Goal: Information Seeking & Learning: Find specific page/section

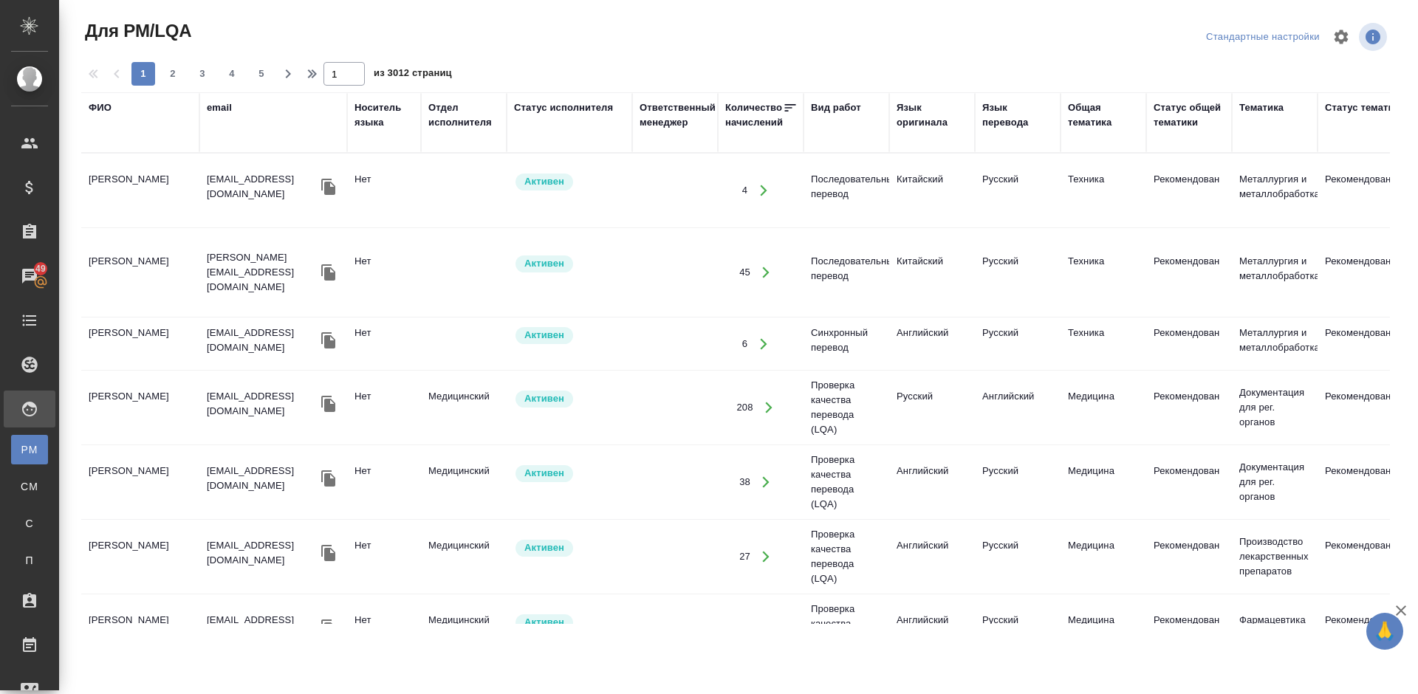
click at [98, 109] on div "ФИО" at bounding box center [100, 107] width 23 height 15
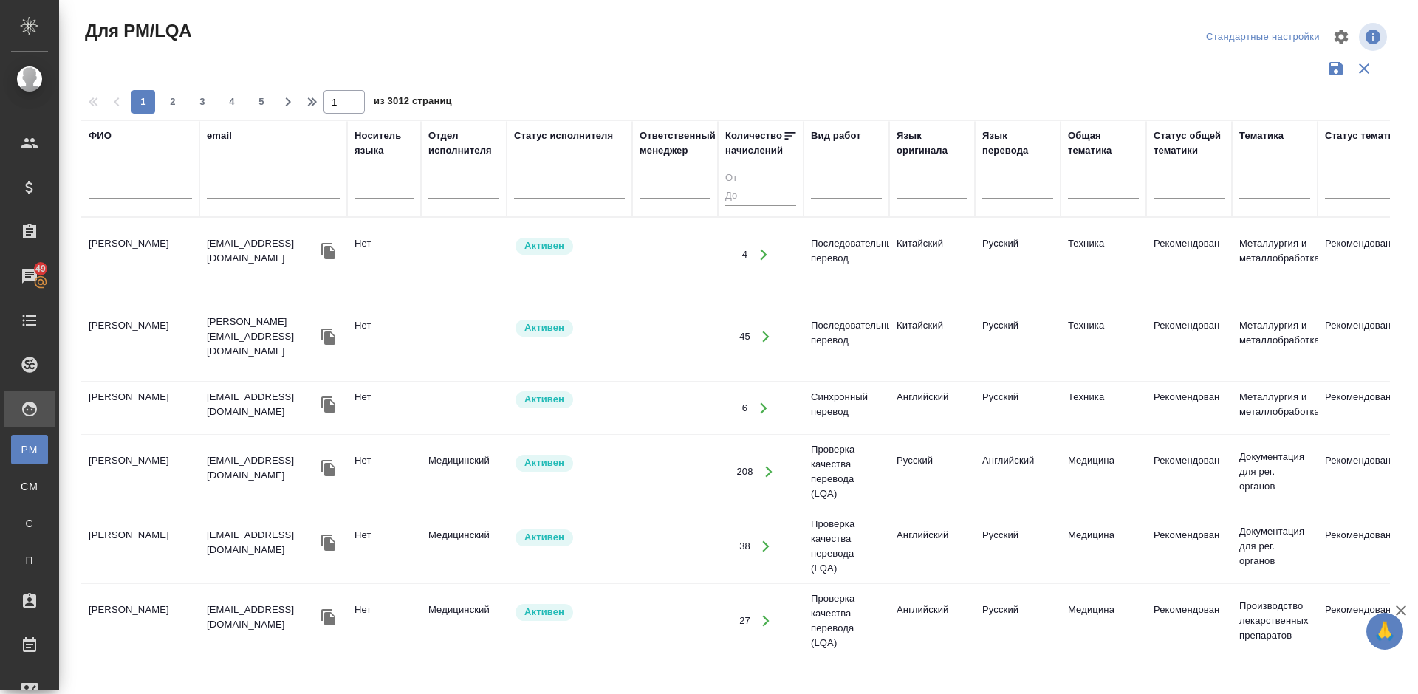
click at [143, 185] on input "text" at bounding box center [140, 189] width 103 height 18
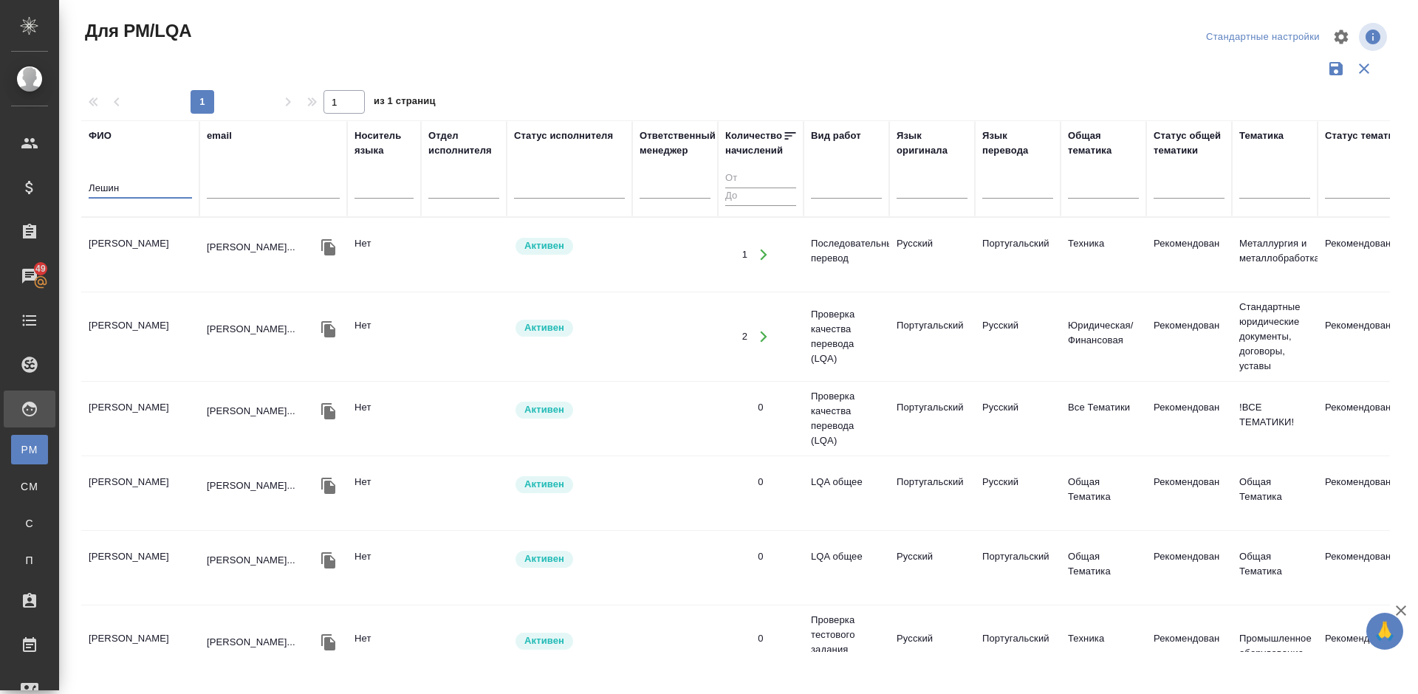
type input "Лешин"
click at [163, 265] on td "Лешин Александр Геннадьевич" at bounding box center [140, 255] width 118 height 52
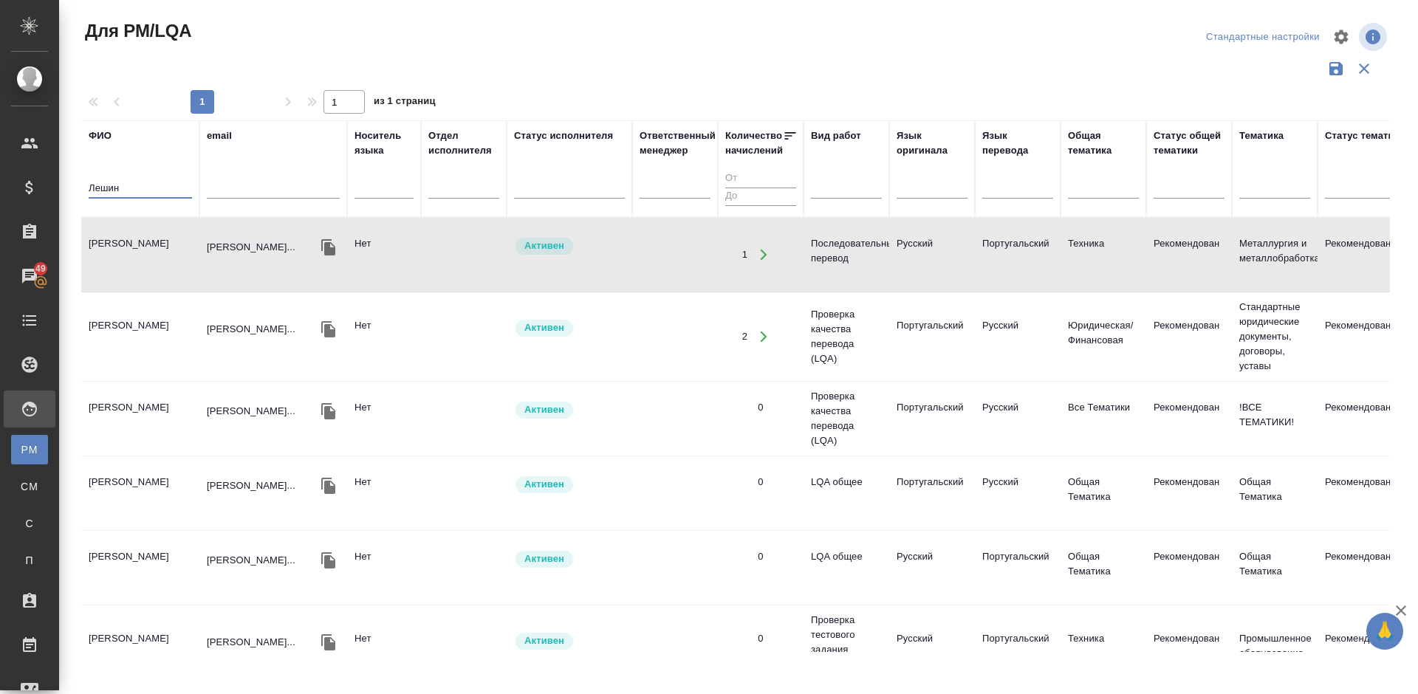
drag, startPoint x: 123, startPoint y: 186, endPoint x: 76, endPoint y: 186, distance: 47.3
click at [76, 186] on div "Для PM/LQA Стандартные настройки 1 1 из 1 страниц ФИО Лешин email Носитель язык…" at bounding box center [741, 330] width 1336 height 660
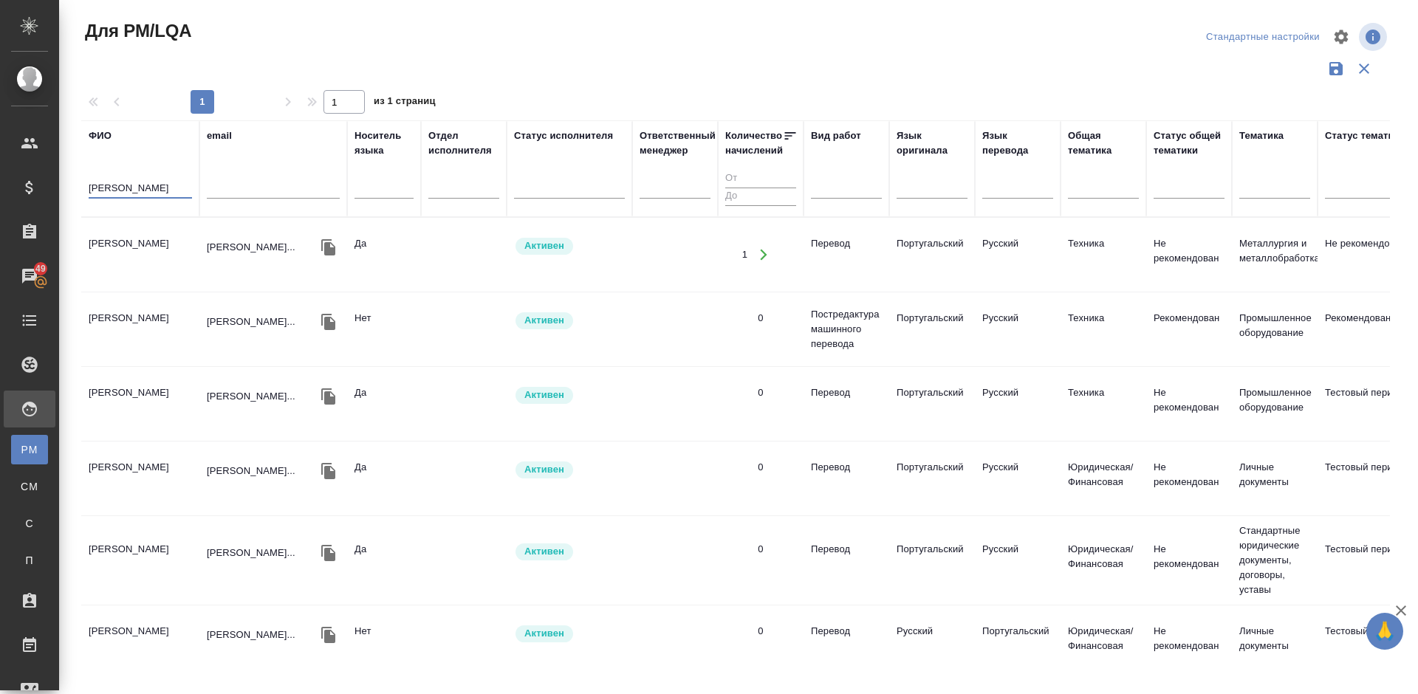
type input "Михейшин"
click at [168, 274] on td "Михейшин Александр Андреевич" at bounding box center [140, 255] width 118 height 52
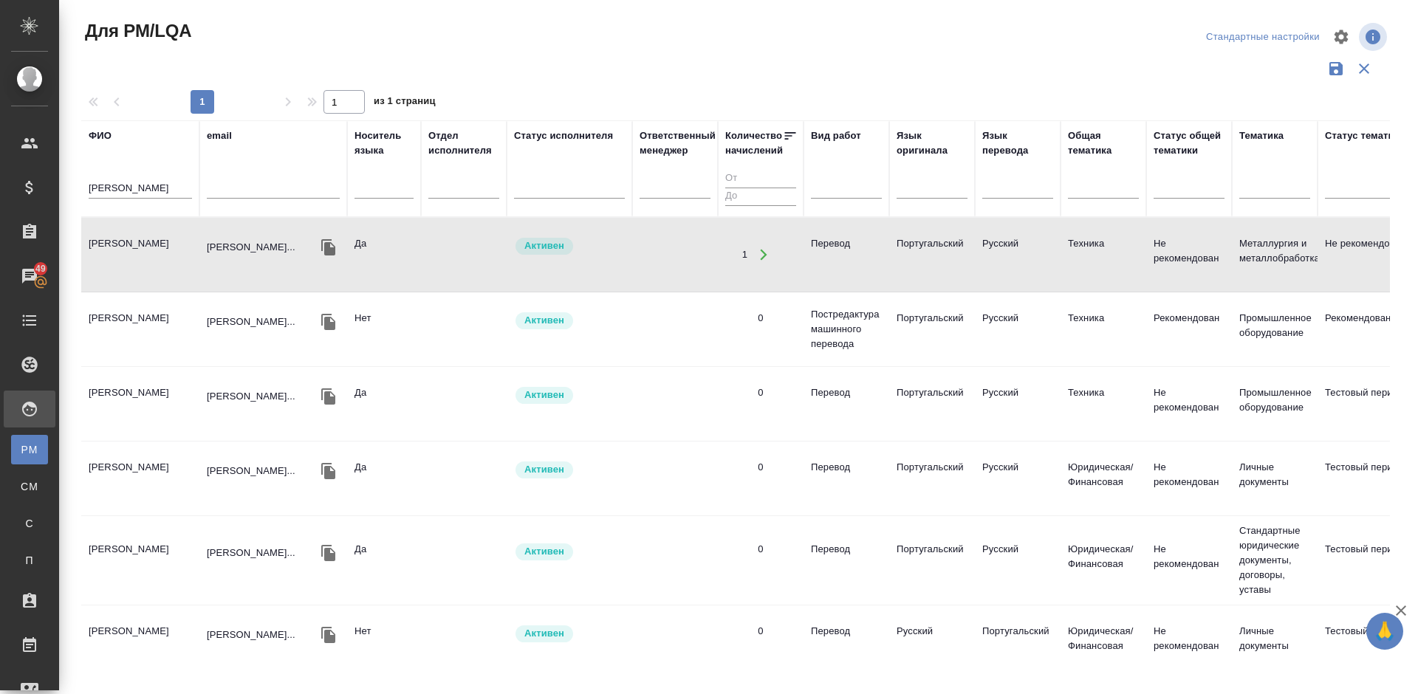
click at [167, 269] on td "Михейшин Александр Андреевич" at bounding box center [140, 255] width 118 height 52
drag, startPoint x: 146, startPoint y: 189, endPoint x: 64, endPoint y: 186, distance: 82.0
click at [64, 186] on div "Для PM/LQA Стандартные настройки 1 1 из 1 страниц ФИО Михейшин email Носитель я…" at bounding box center [738, 330] width 1359 height 660
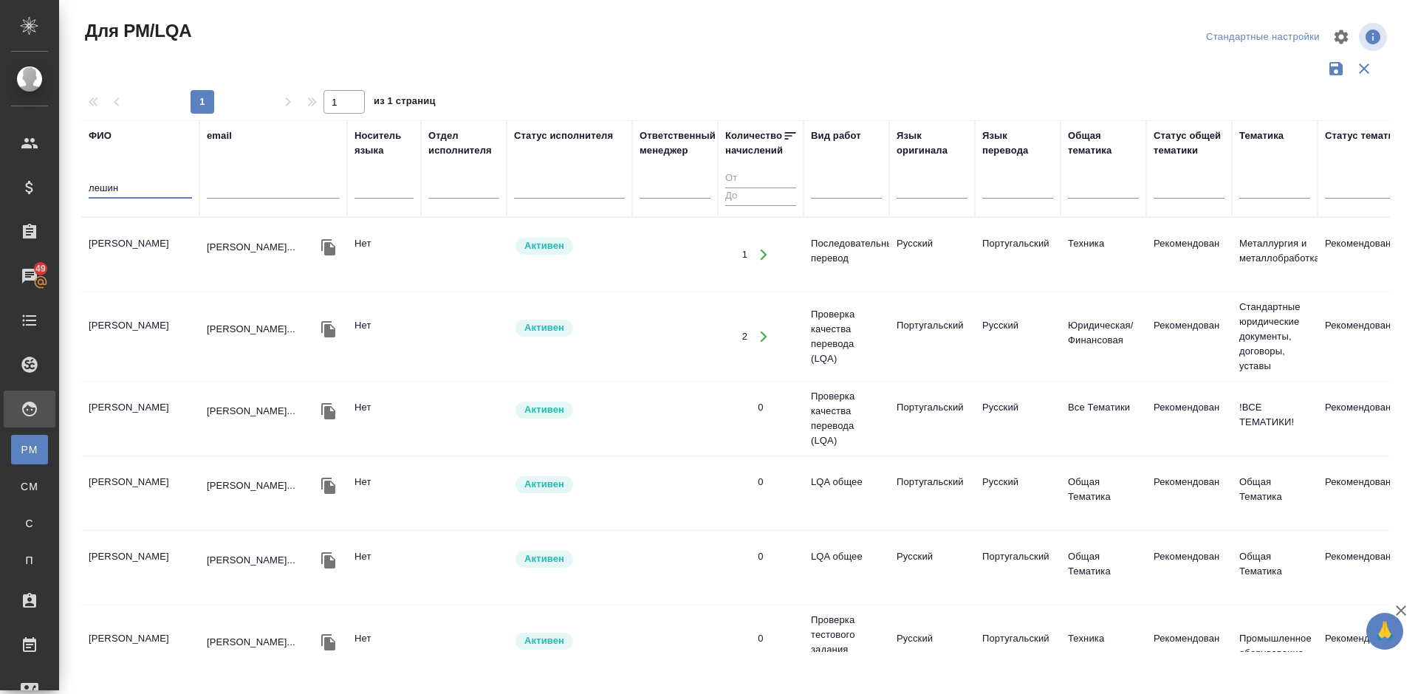
type input "лешин"
click at [182, 250] on td "Лешин Александр Геннадьевич" at bounding box center [140, 255] width 118 height 52
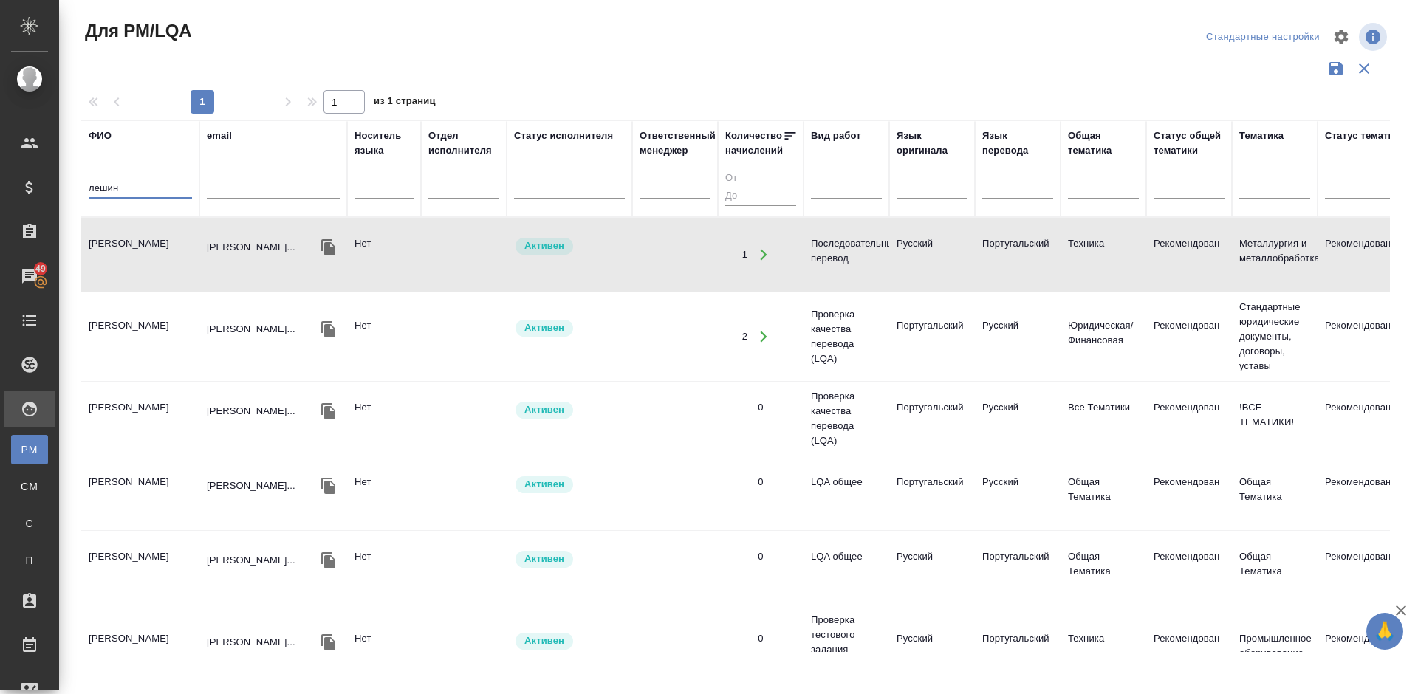
drag, startPoint x: 126, startPoint y: 189, endPoint x: 69, endPoint y: 196, distance: 57.2
click at [69, 196] on div "Для PM/LQA Стандартные настройки 1 1 из 1 страниц ФИО лешин email Носитель язык…" at bounding box center [738, 330] width 1359 height 660
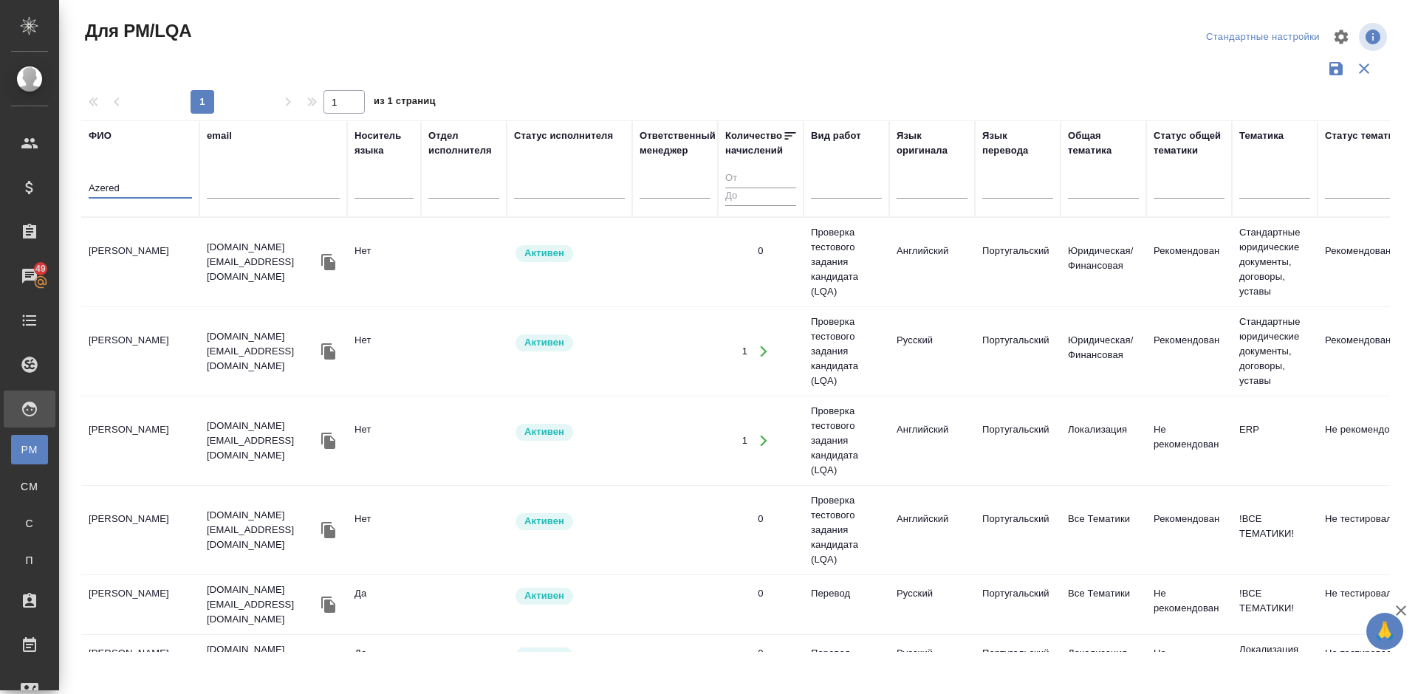
type input "Azered"
click at [167, 275] on td "Azeredo Raoni" at bounding box center [140, 262] width 118 height 52
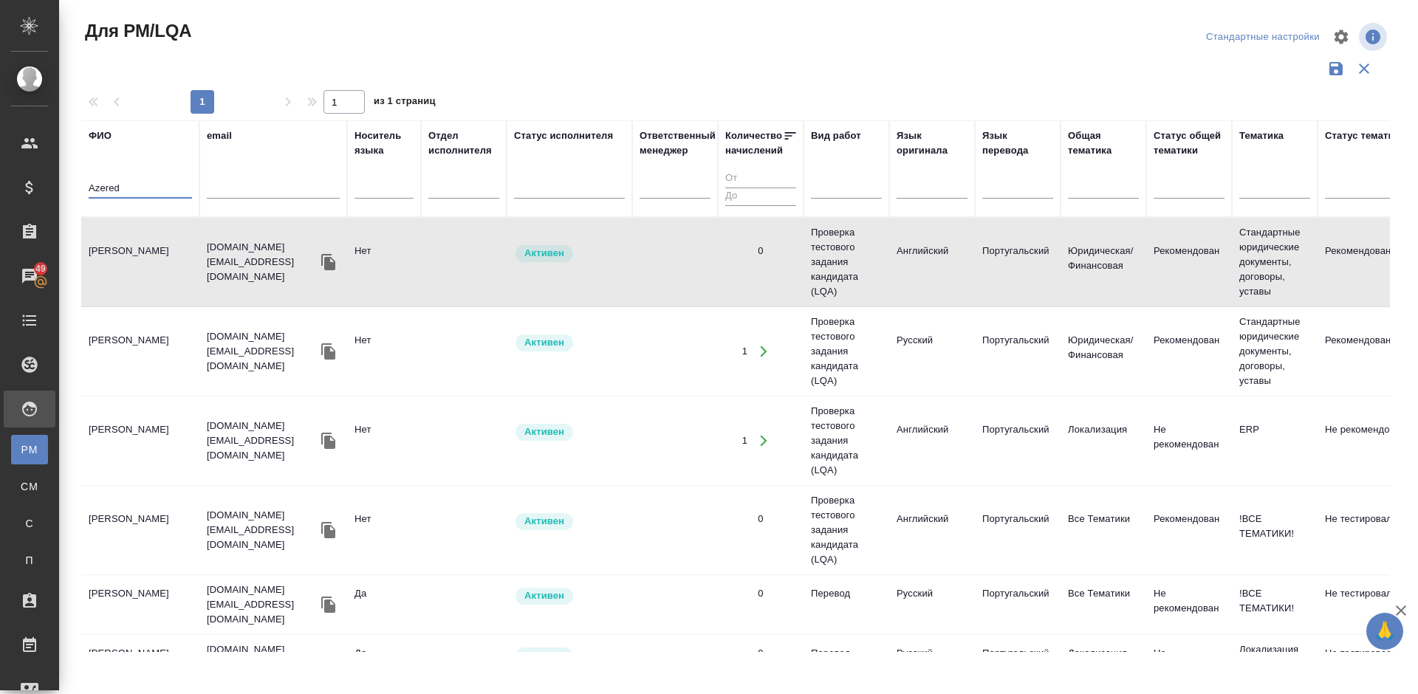
drag, startPoint x: 135, startPoint y: 184, endPoint x: 75, endPoint y: 187, distance: 59.9
click at [75, 187] on div "Для PM/LQA Стандартные настройки 1 1 из 1 страниц ФИО Azered email Носитель язы…" at bounding box center [741, 330] width 1336 height 660
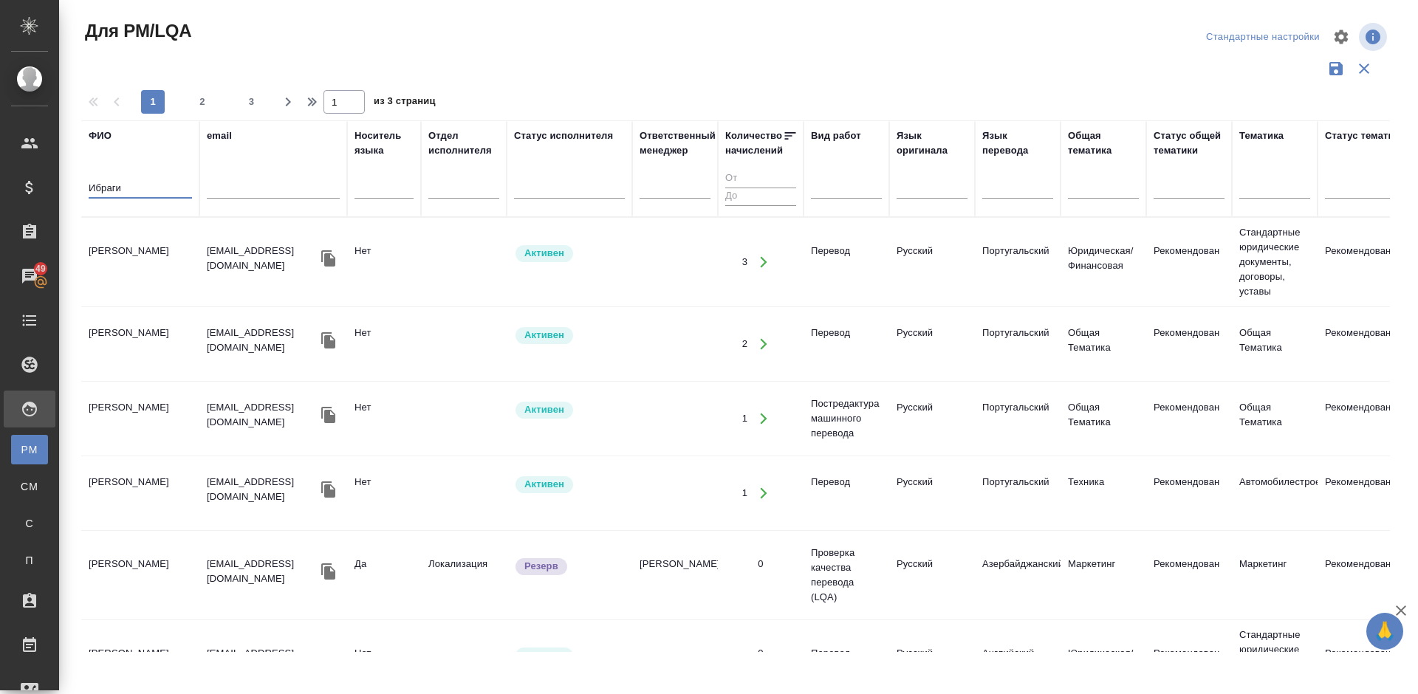
type input "Ибраги"
click at [165, 272] on td "Ибрагимов Алишер" at bounding box center [140, 262] width 118 height 52
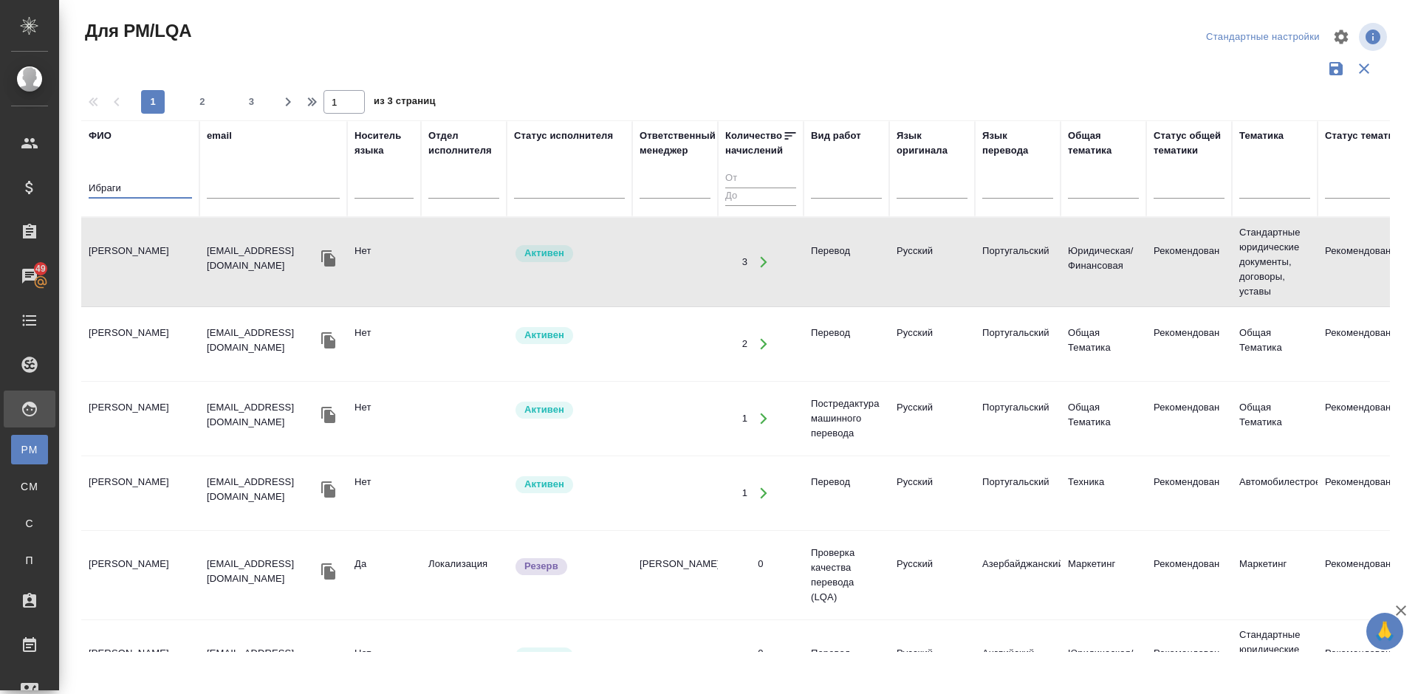
drag, startPoint x: 128, startPoint y: 193, endPoint x: 73, endPoint y: 191, distance: 54.7
click at [73, 191] on div "Для PM/LQA Стандартные настройки 1 2 3 1 из 3 страниц ФИО Ибраги email Носитель…" at bounding box center [741, 330] width 1336 height 660
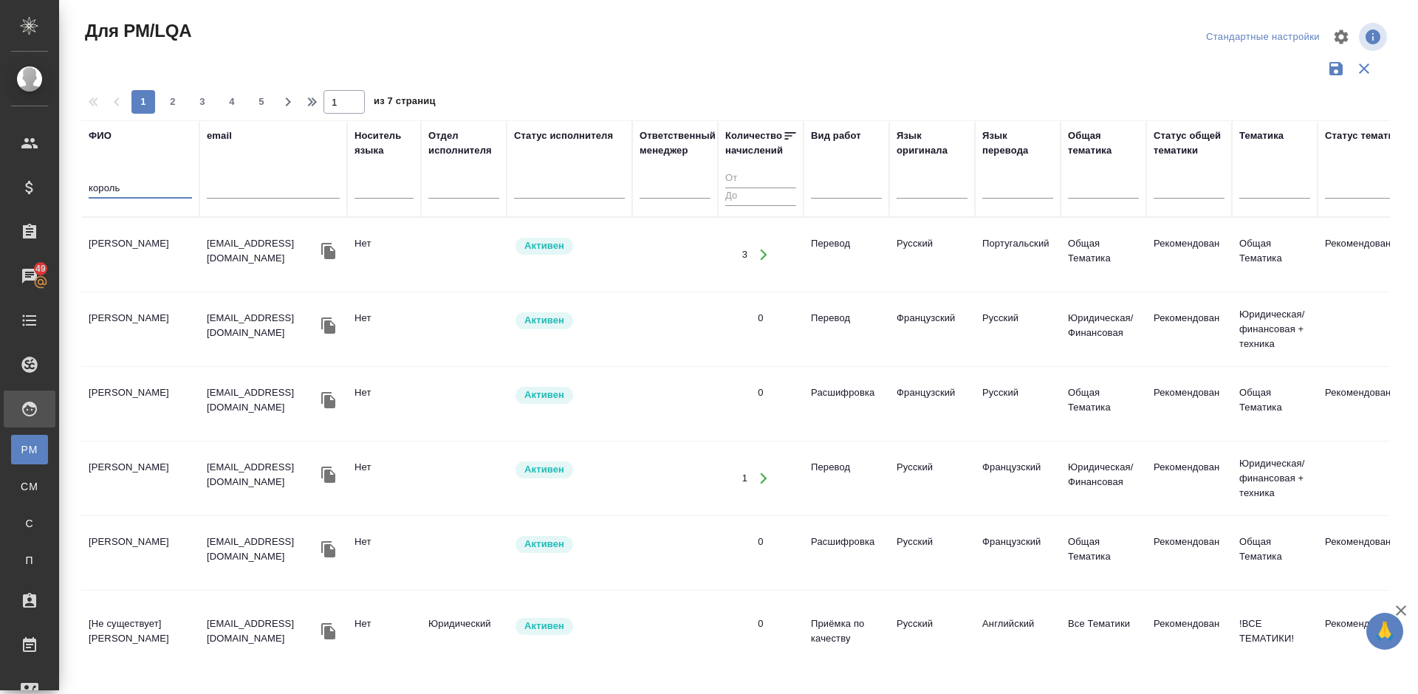
type input "король"
click at [167, 264] on td "Корольков Вадим" at bounding box center [140, 255] width 118 height 52
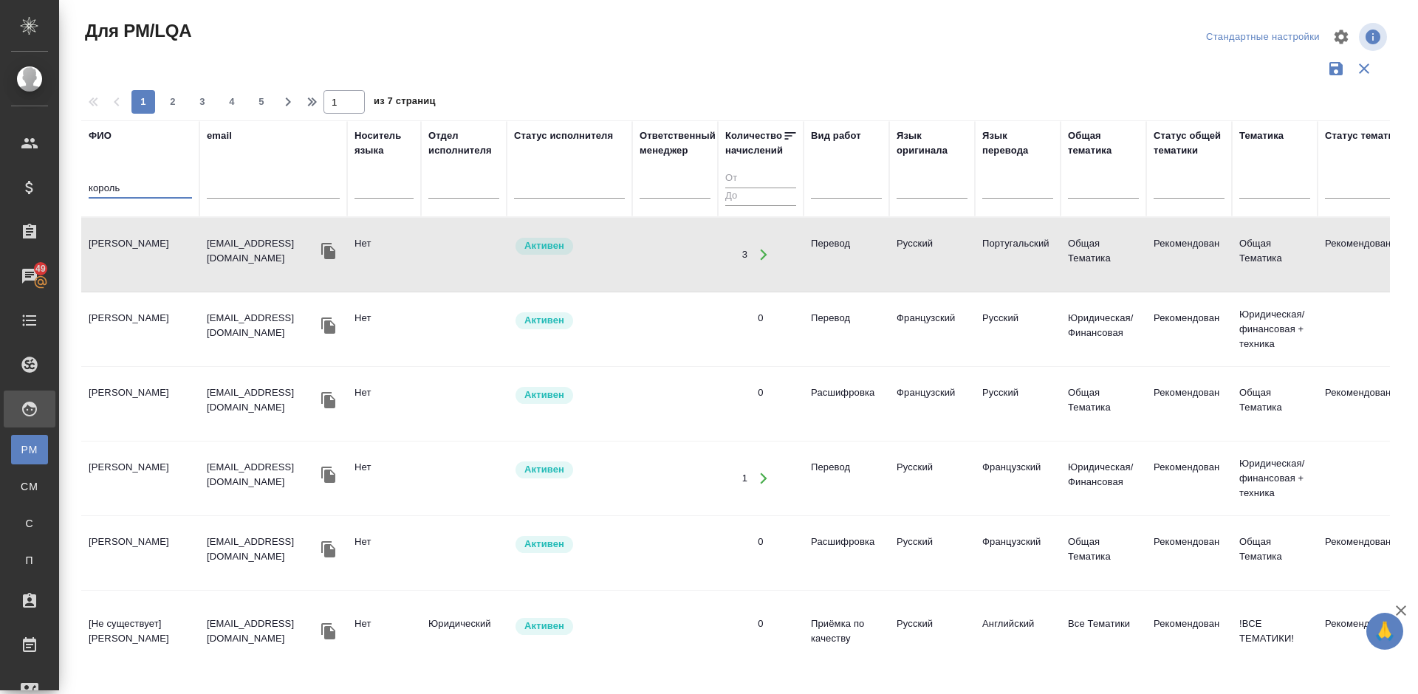
drag, startPoint x: 123, startPoint y: 187, endPoint x: 75, endPoint y: 187, distance: 48.0
click at [75, 187] on div "Для PM/LQA Стандартные настройки 1 2 3 4 5 1 из 7 страниц ФИО король email Носи…" at bounding box center [741, 330] width 1336 height 660
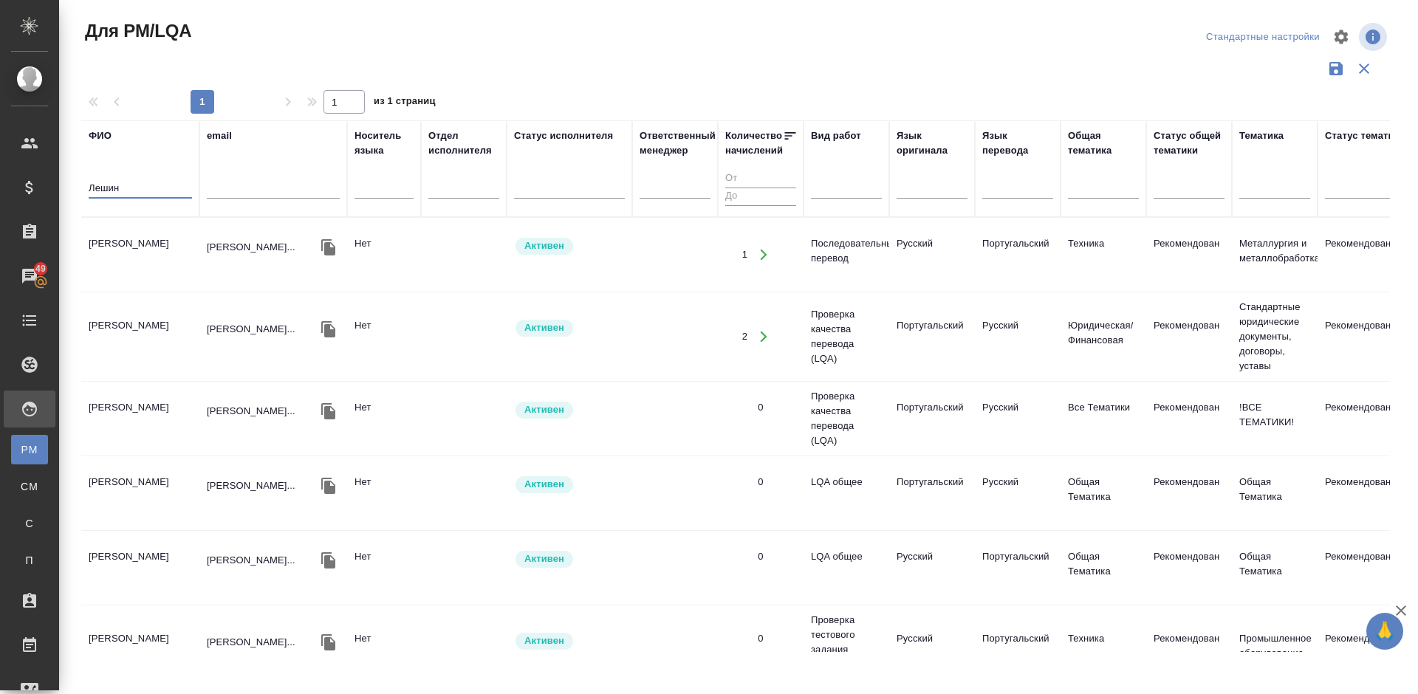
type input "Лешин"
click at [173, 252] on td "Лешин Александр Геннадьевич" at bounding box center [140, 255] width 118 height 52
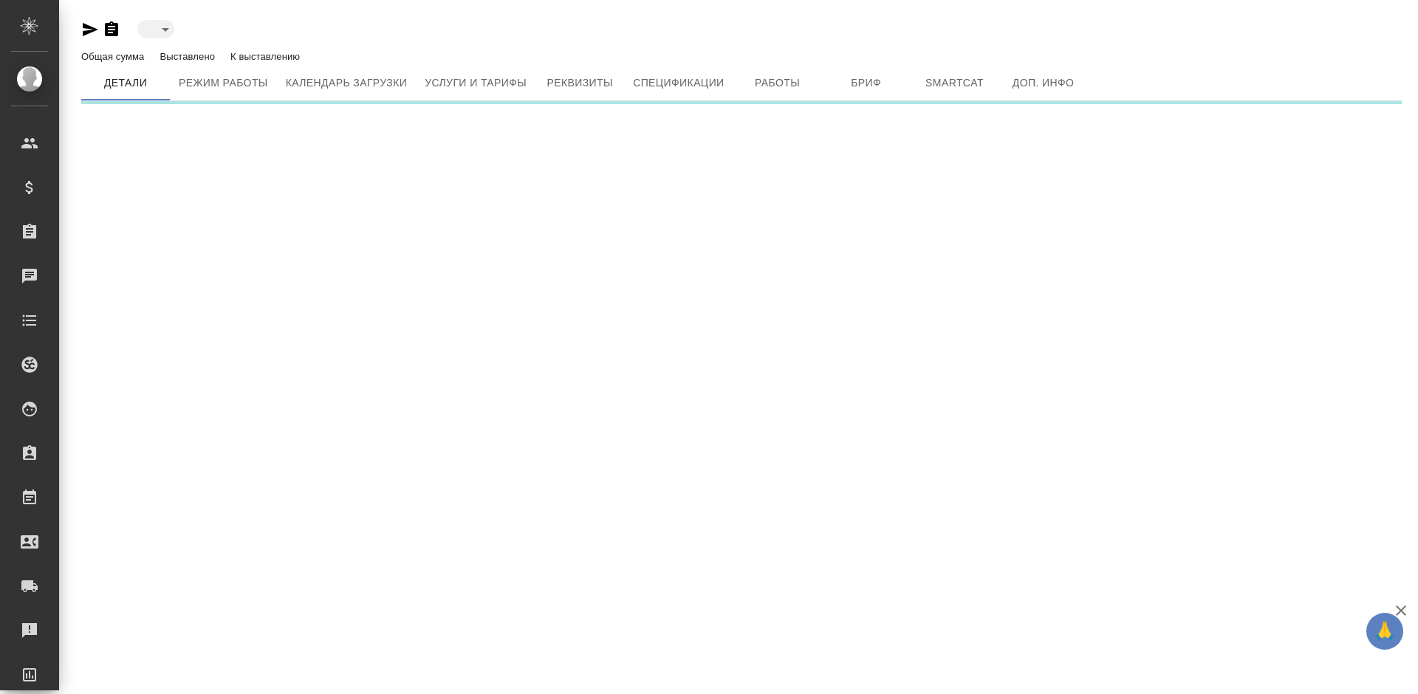
type input "active"
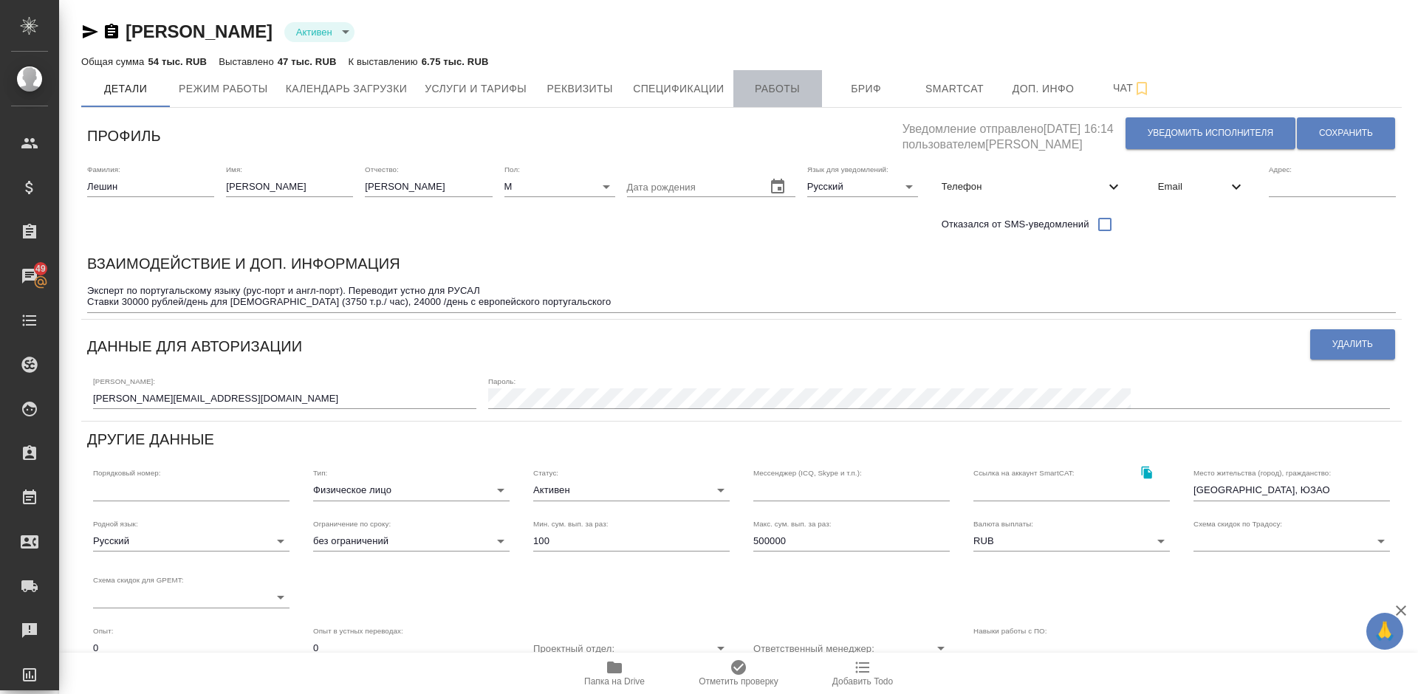
click at [767, 92] on span "Работы" at bounding box center [777, 89] width 71 height 18
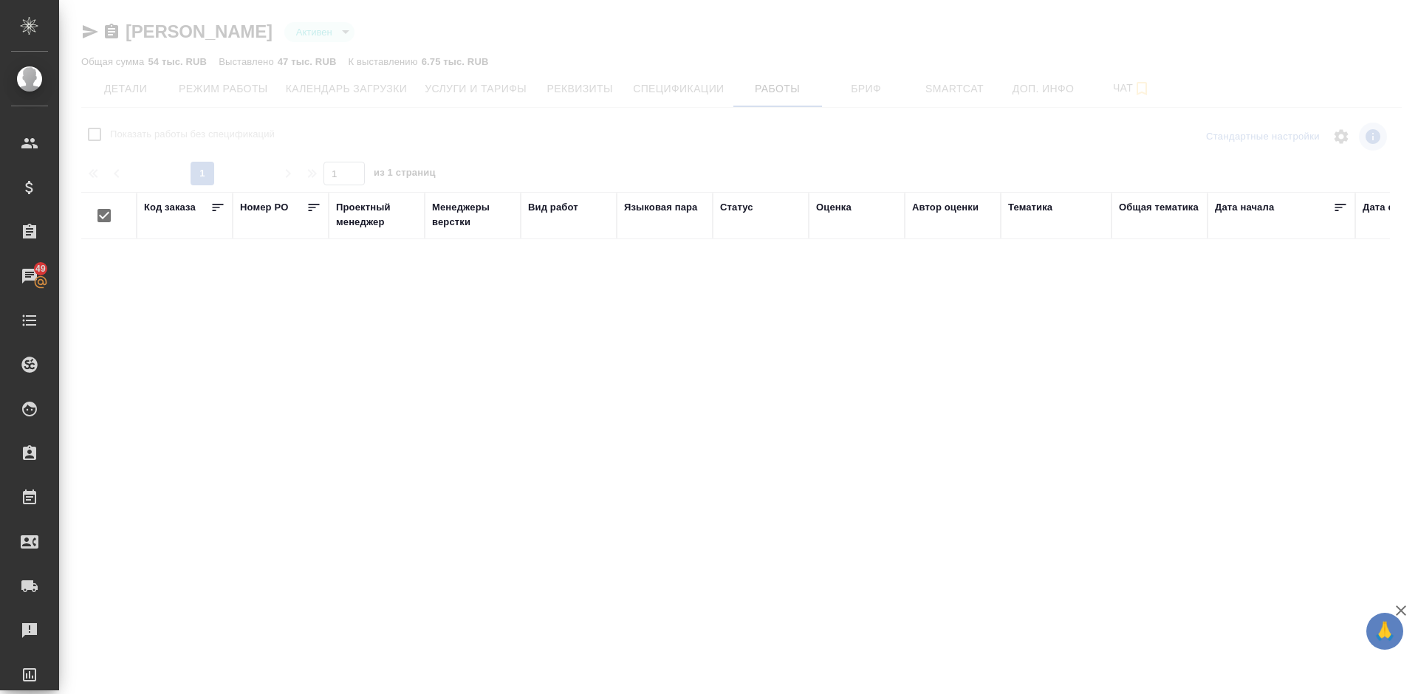
checkbox input "false"
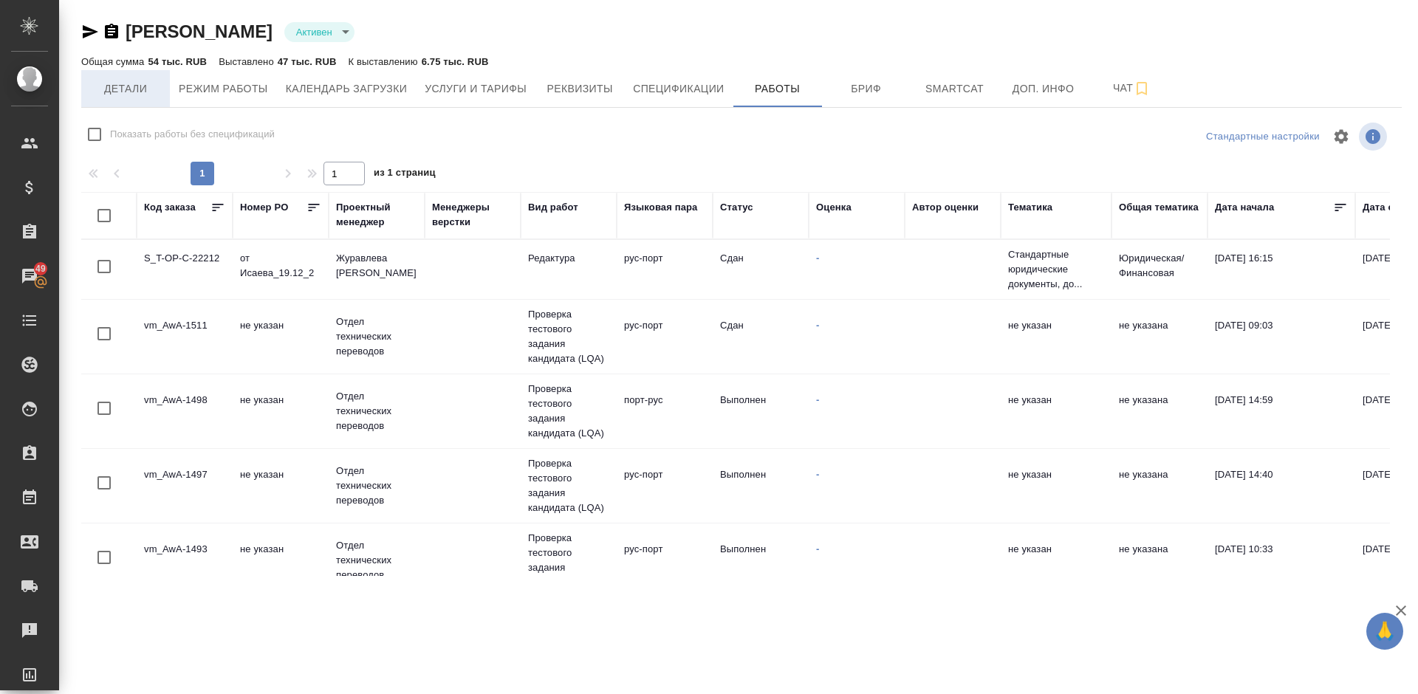
click at [160, 97] on span "Детали" at bounding box center [125, 89] width 71 height 18
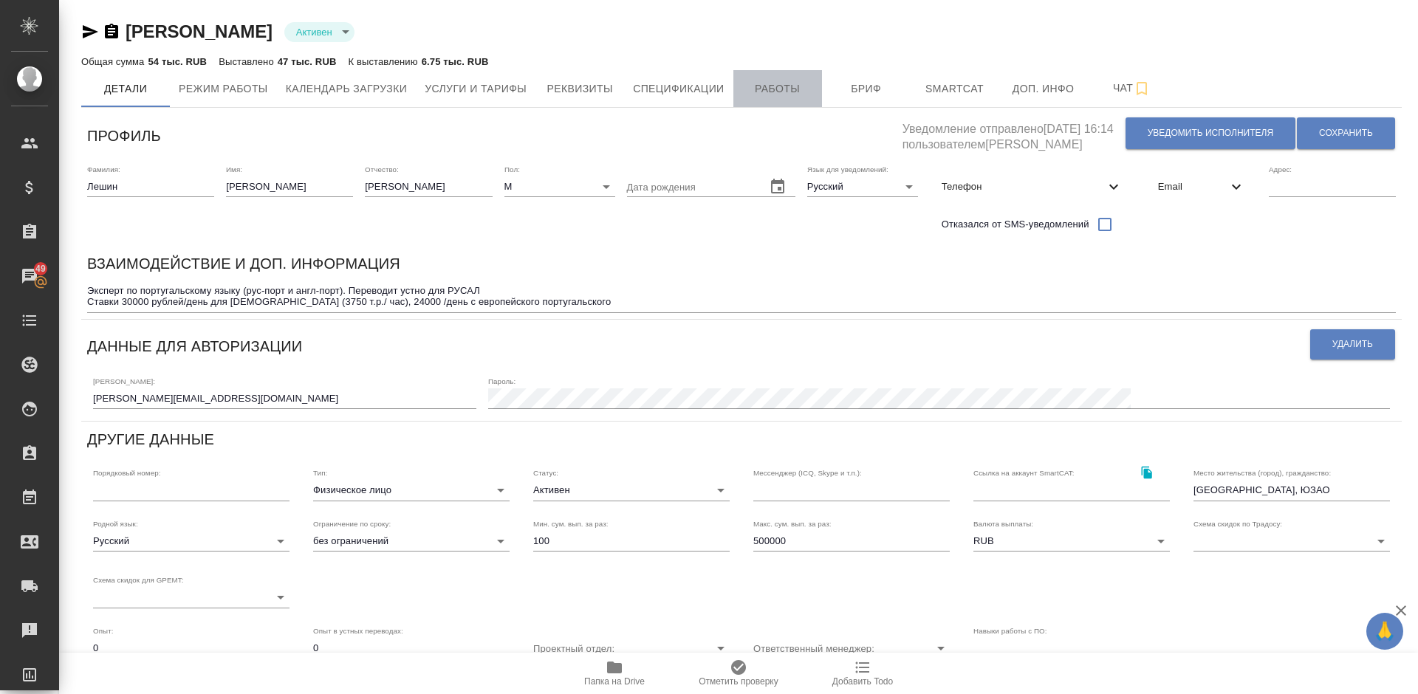
click at [770, 94] on span "Работы" at bounding box center [777, 89] width 71 height 18
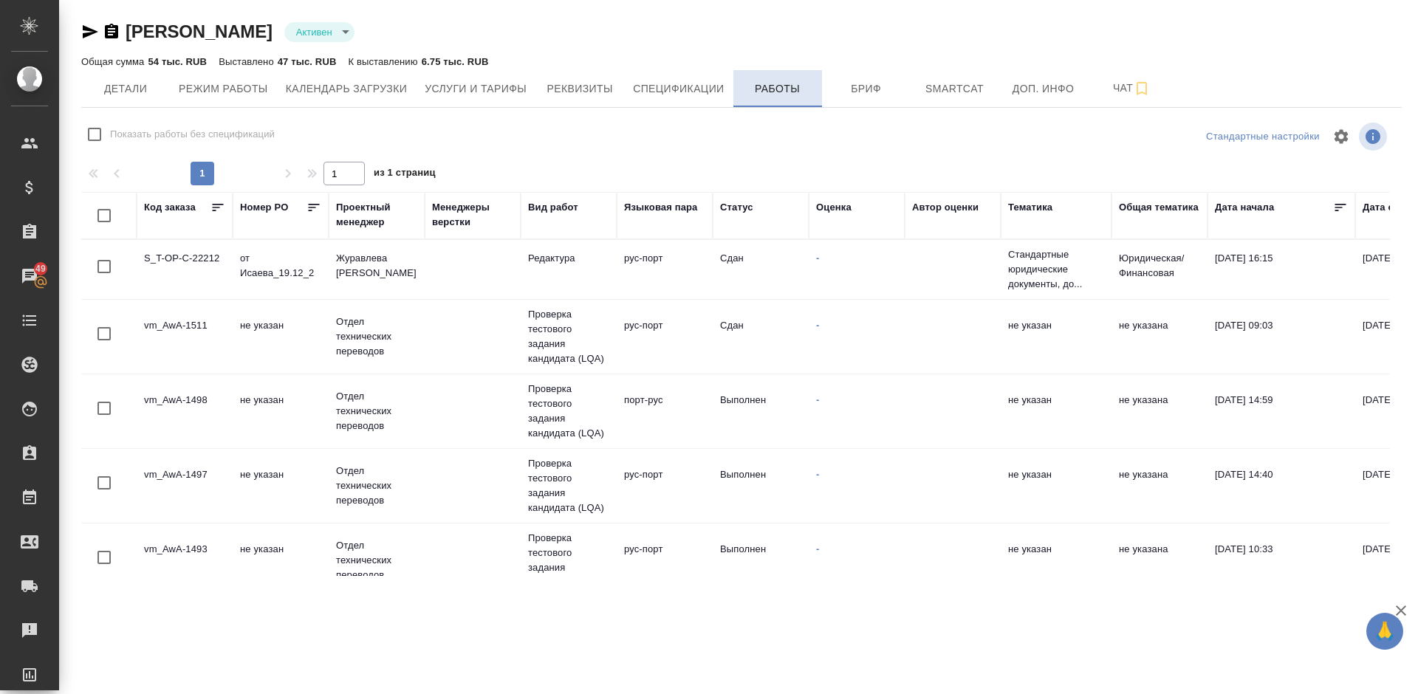
checkbox input "false"
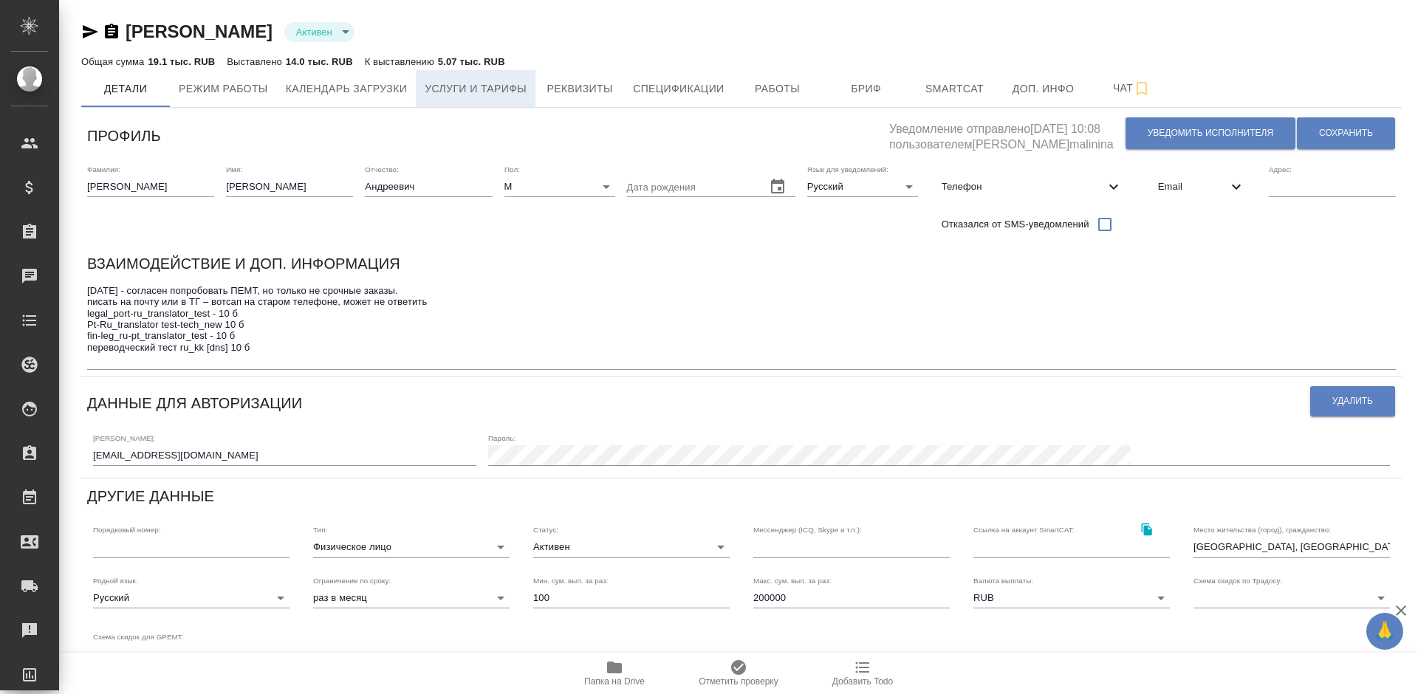
click at [521, 76] on button "Услуги и тарифы" at bounding box center [476, 88] width 120 height 37
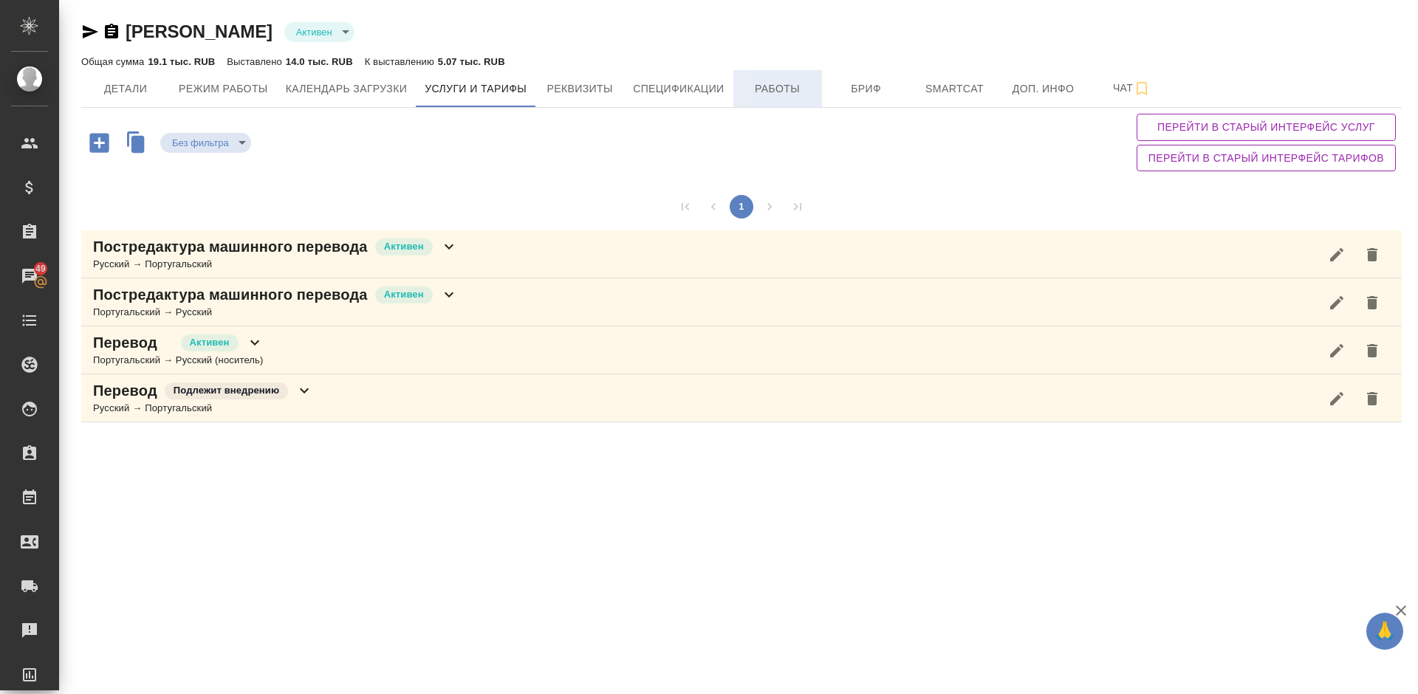
click at [761, 90] on span "Работы" at bounding box center [777, 89] width 71 height 18
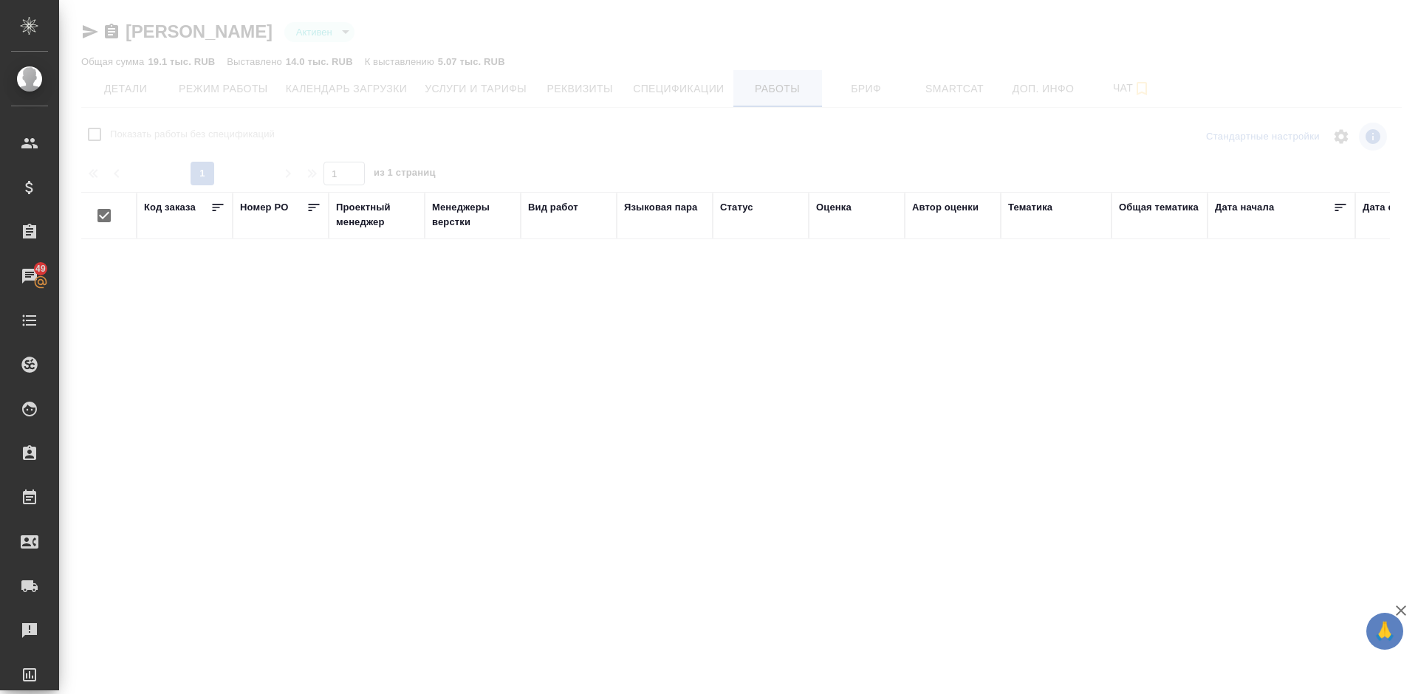
checkbox input "false"
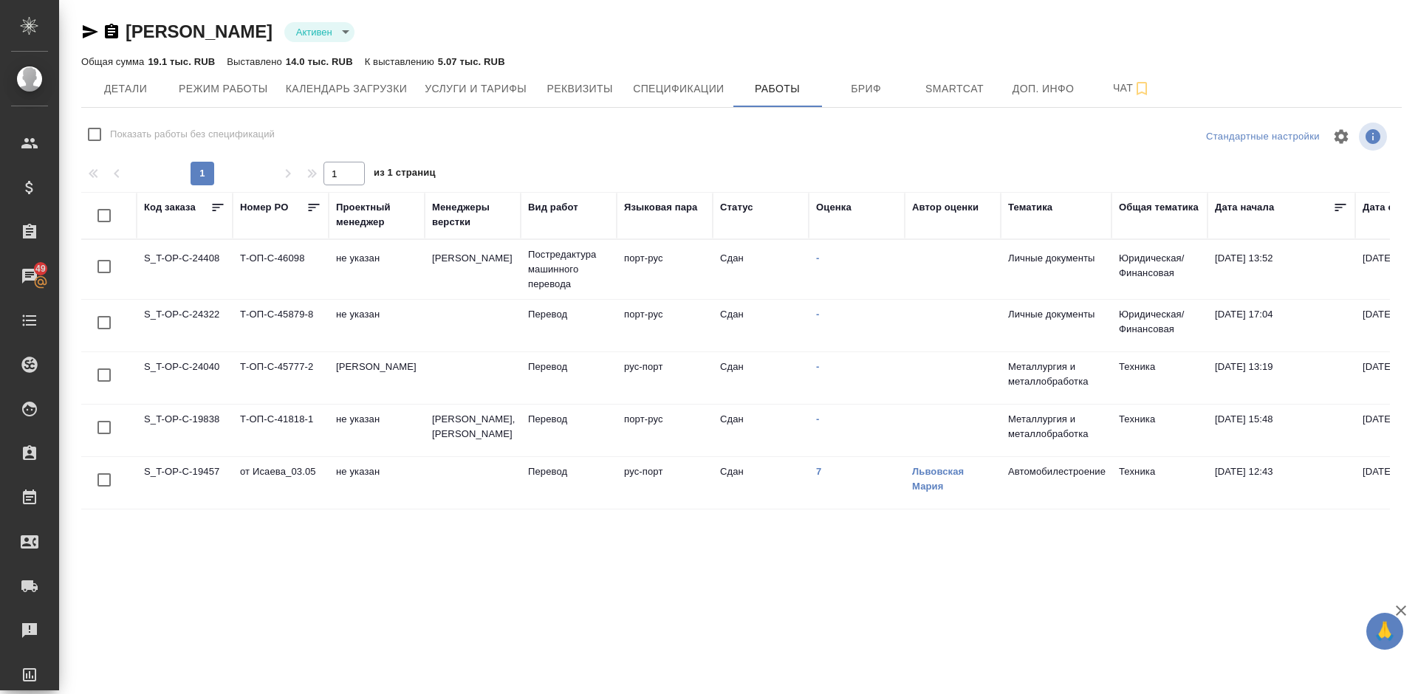
click at [1045, 134] on div "Стандартные настройки" at bounding box center [1175, 136] width 428 height 35
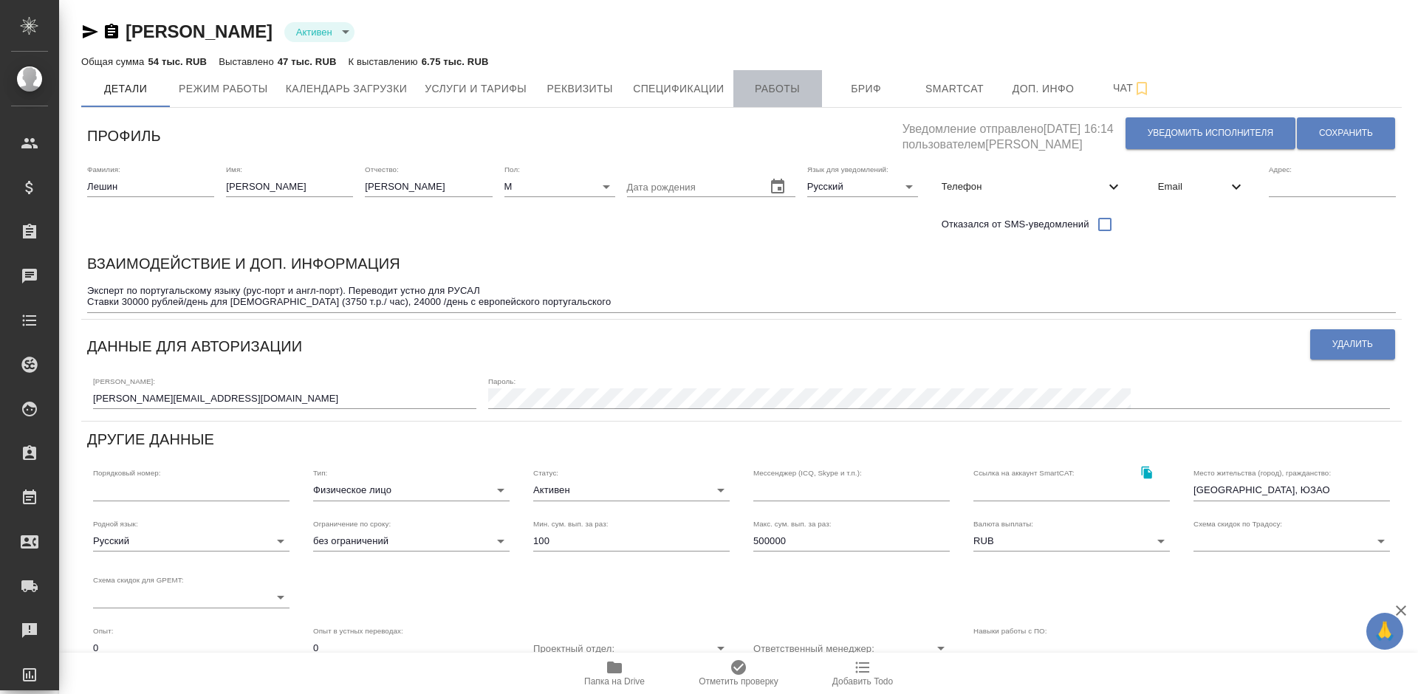
click at [781, 85] on span "Работы" at bounding box center [777, 89] width 71 height 18
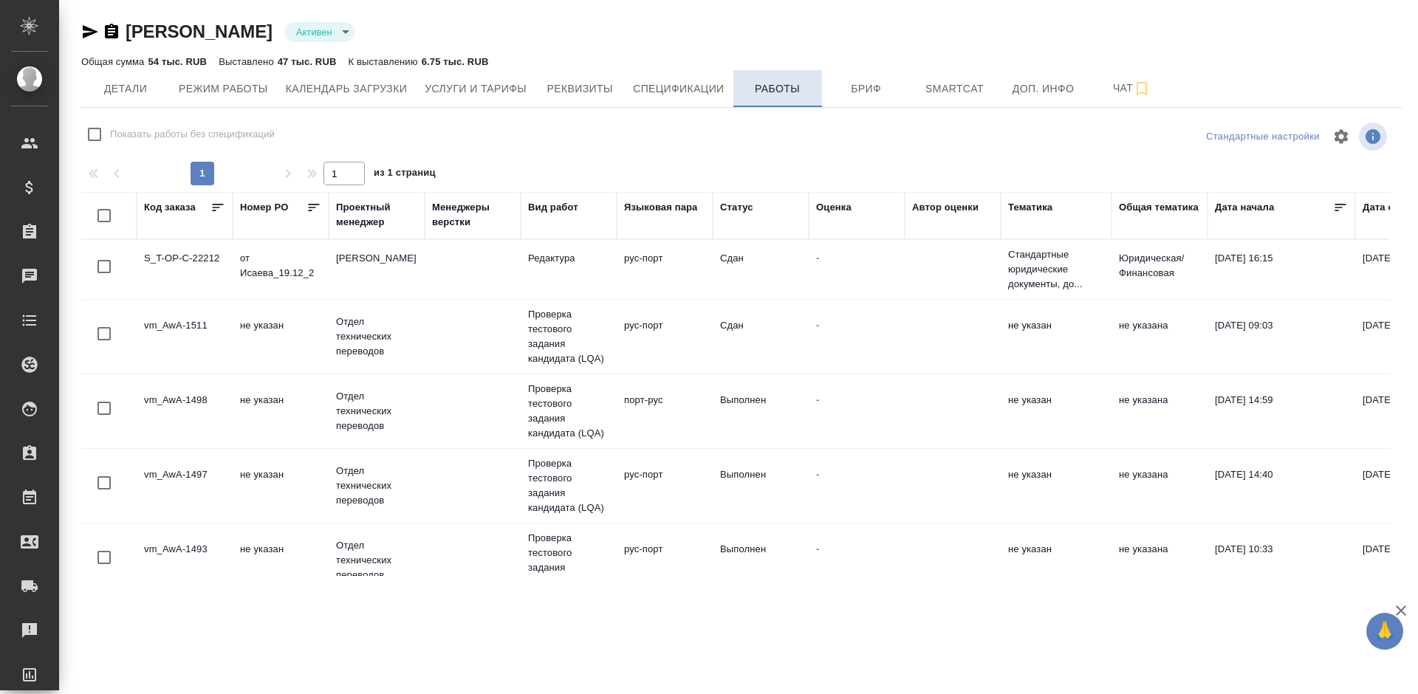
checkbox input "false"
click at [484, 82] on span "Услуги и тарифы" at bounding box center [476, 89] width 102 height 18
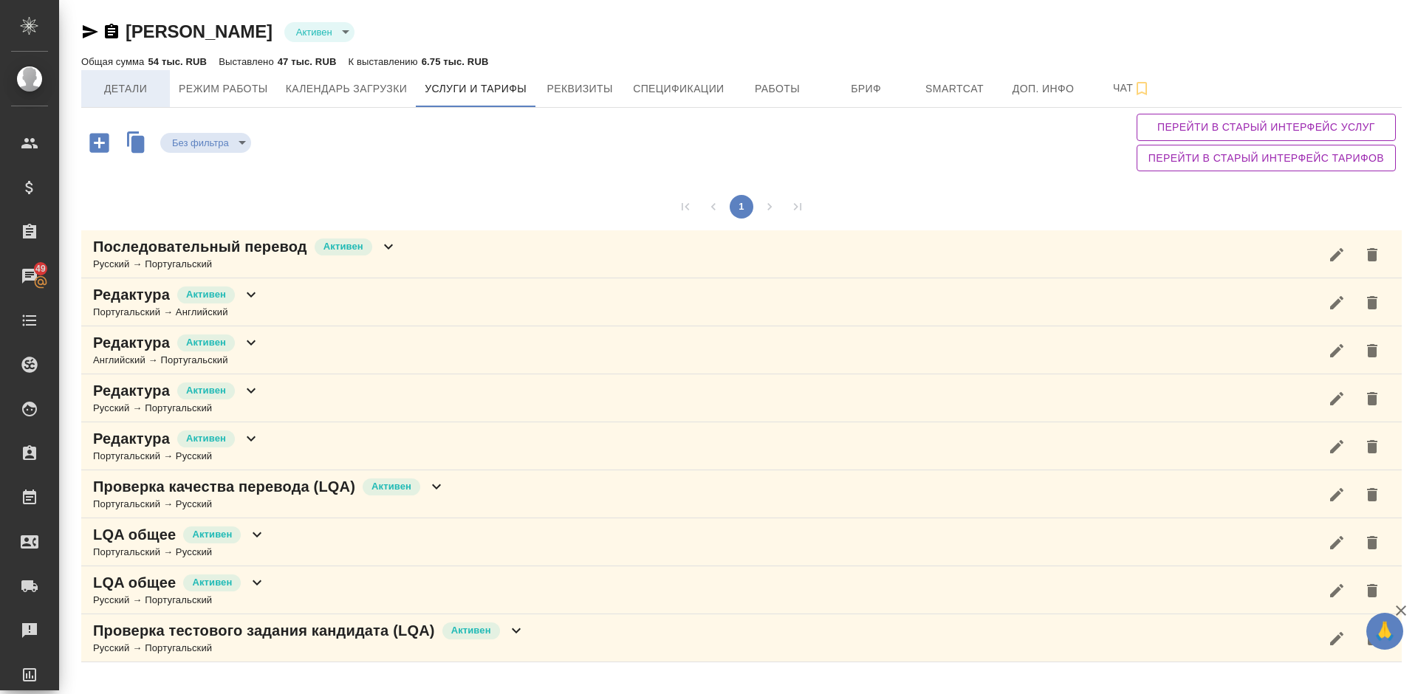
click at [152, 76] on button "Детали" at bounding box center [125, 88] width 89 height 37
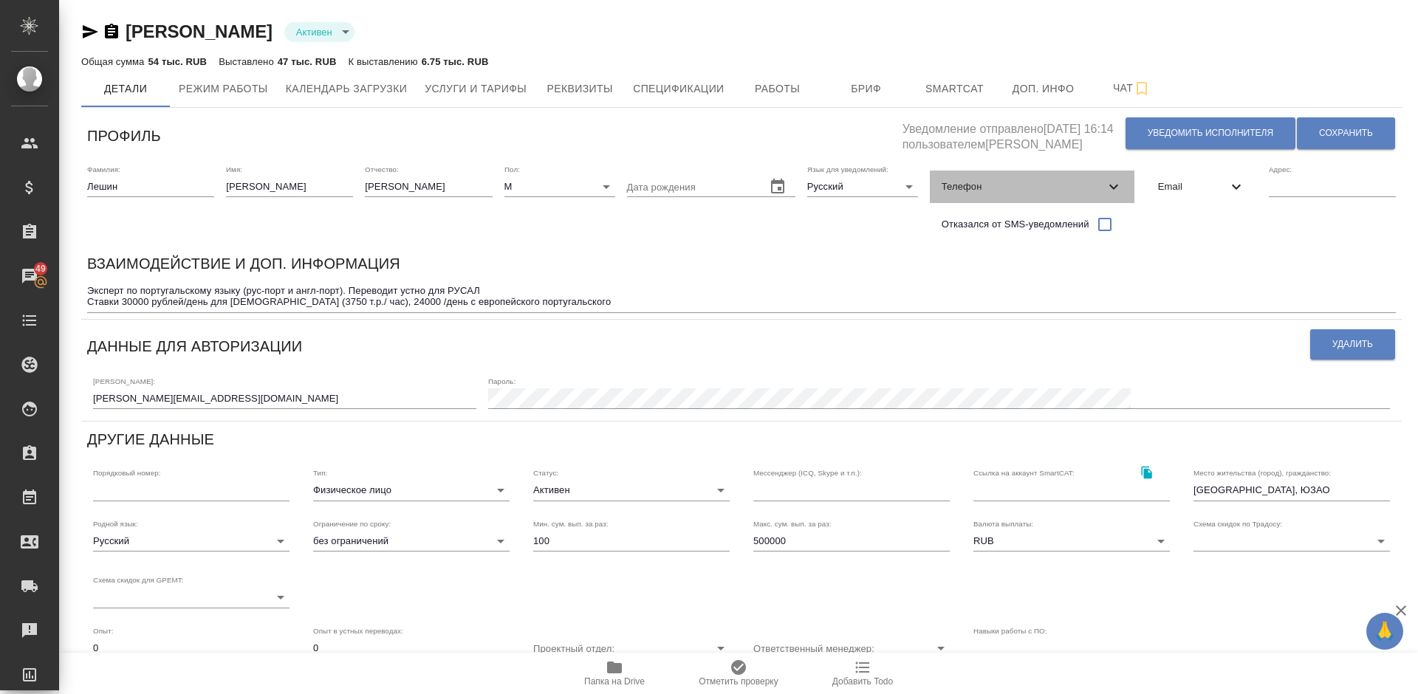
click at [1066, 188] on span "Телефон" at bounding box center [1022, 186] width 163 height 15
select select "RU"
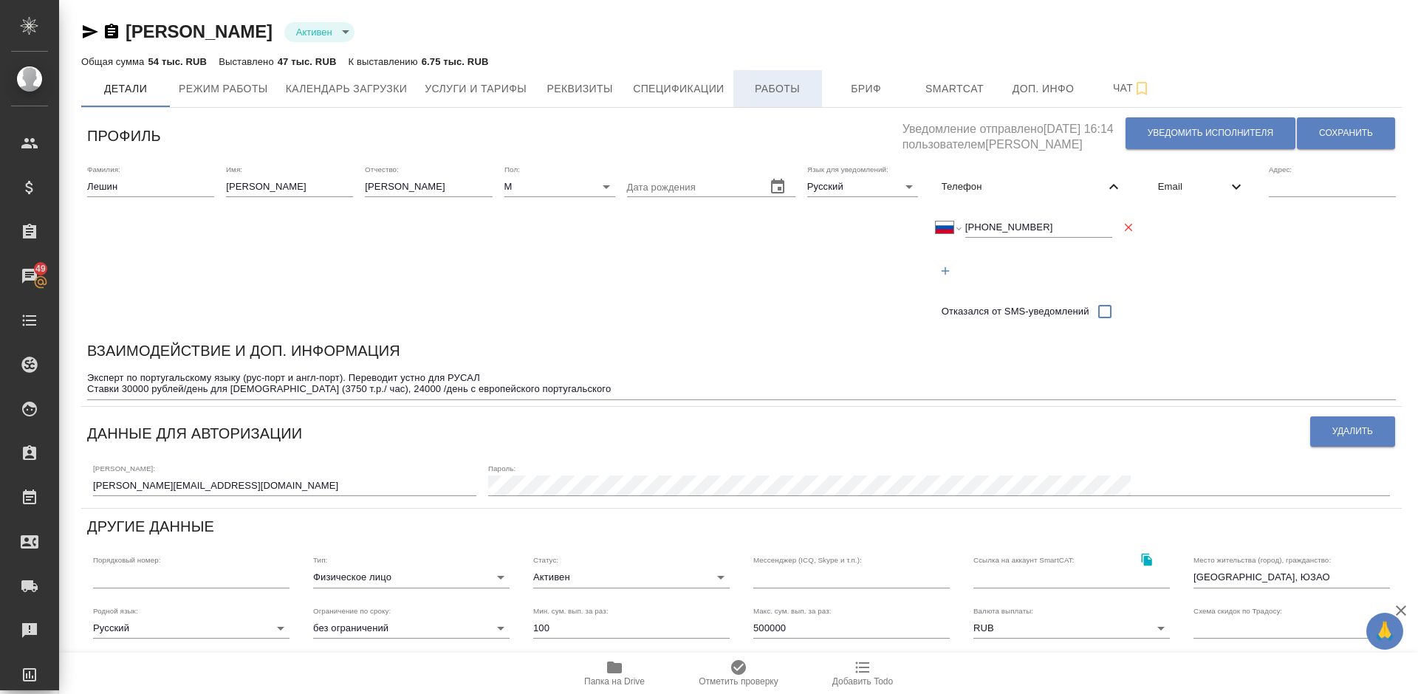
click at [766, 83] on span "Работы" at bounding box center [777, 89] width 71 height 18
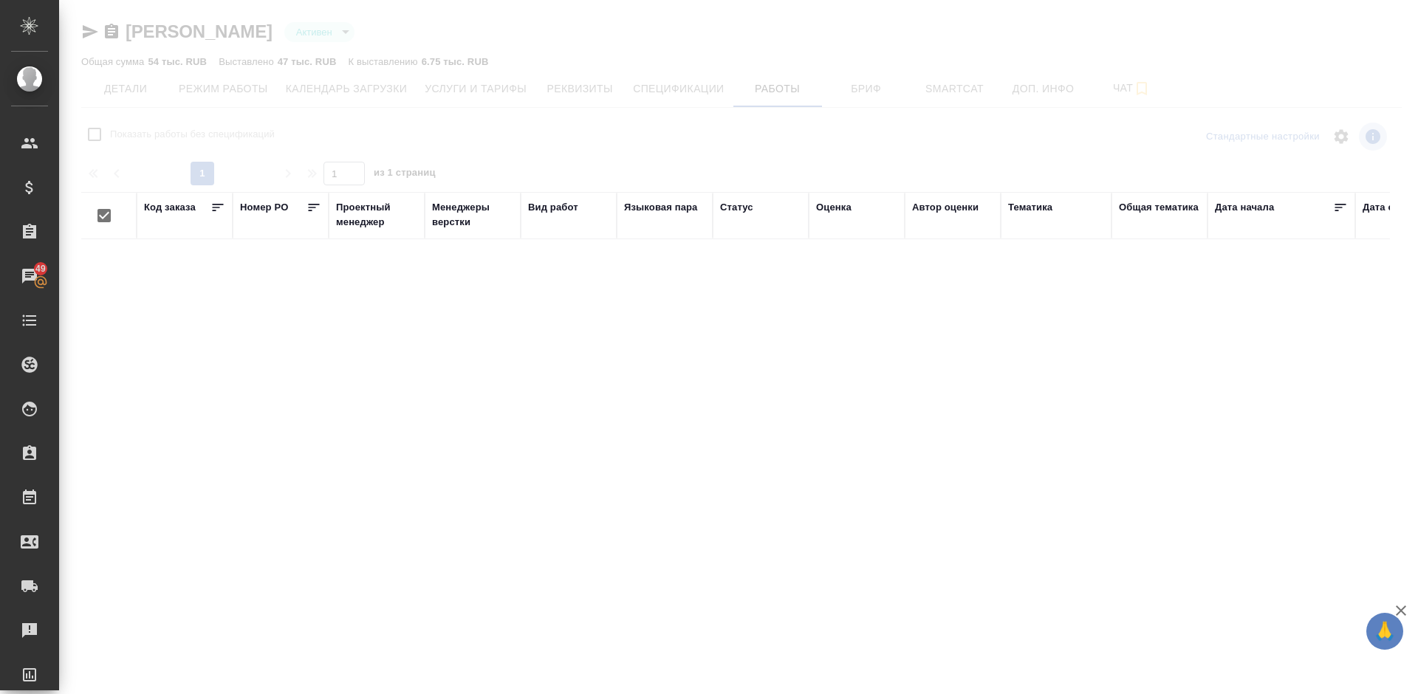
checkbox input "false"
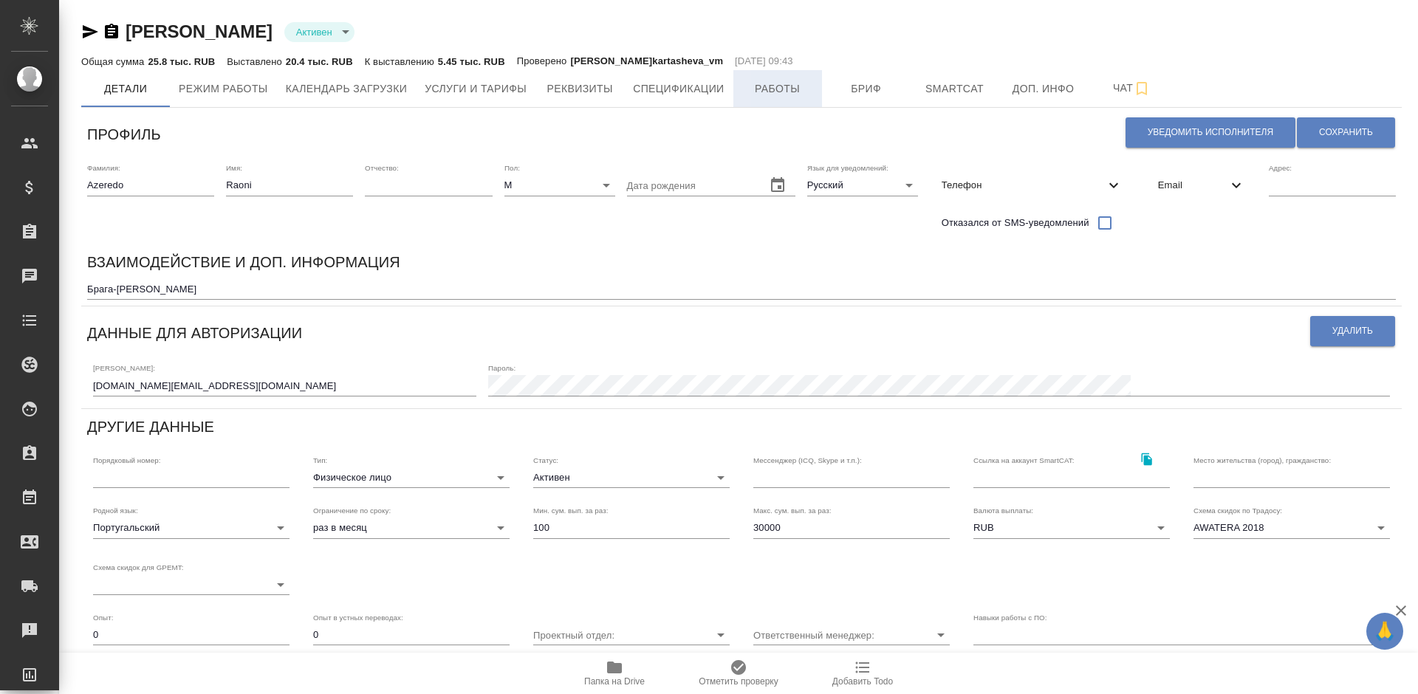
click at [772, 94] on span "Работы" at bounding box center [777, 89] width 71 height 18
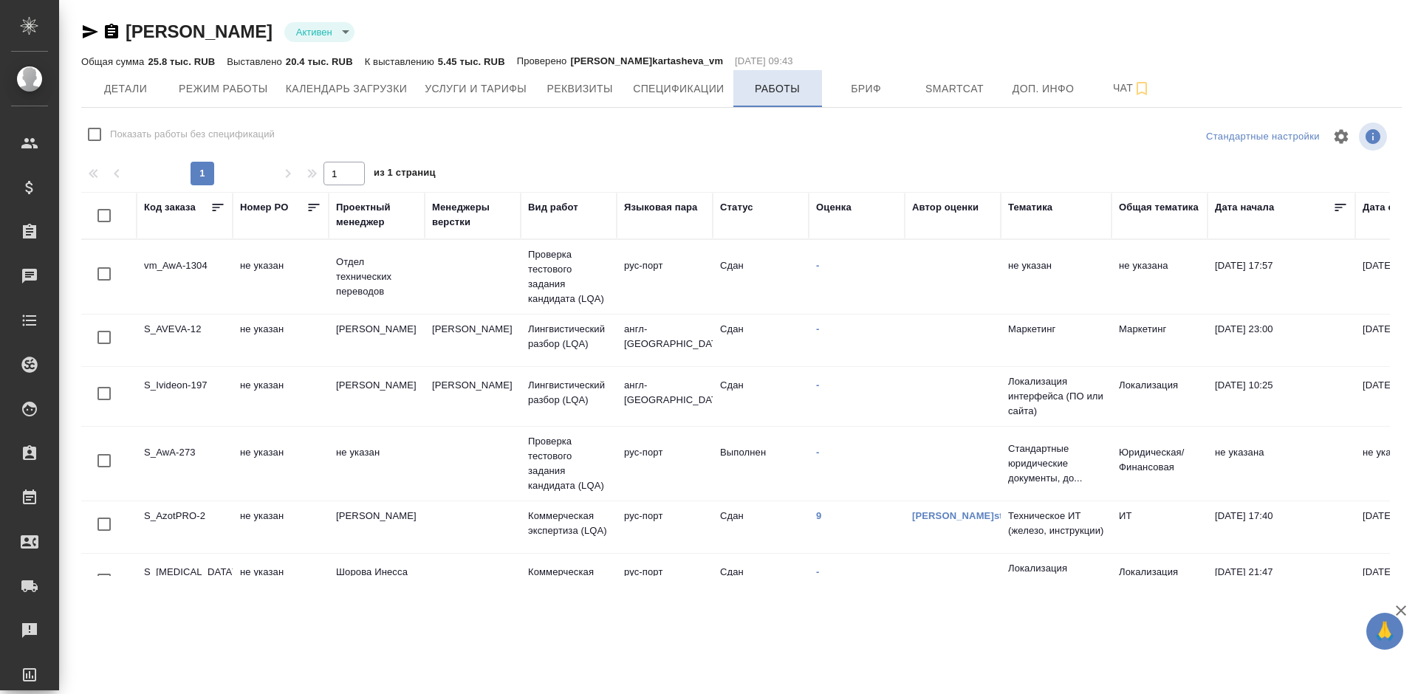
checkbox input "false"
click at [142, 85] on span "Детали" at bounding box center [125, 89] width 71 height 18
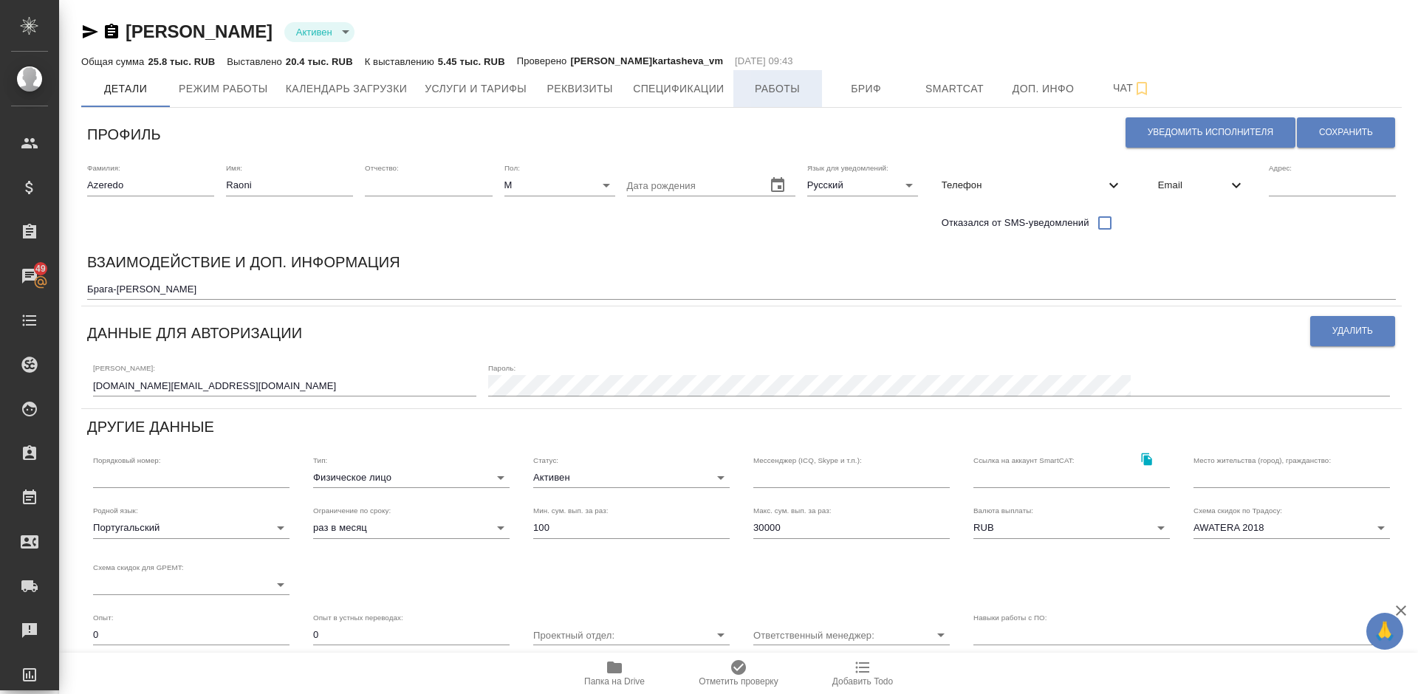
click at [777, 86] on span "Работы" at bounding box center [777, 89] width 71 height 18
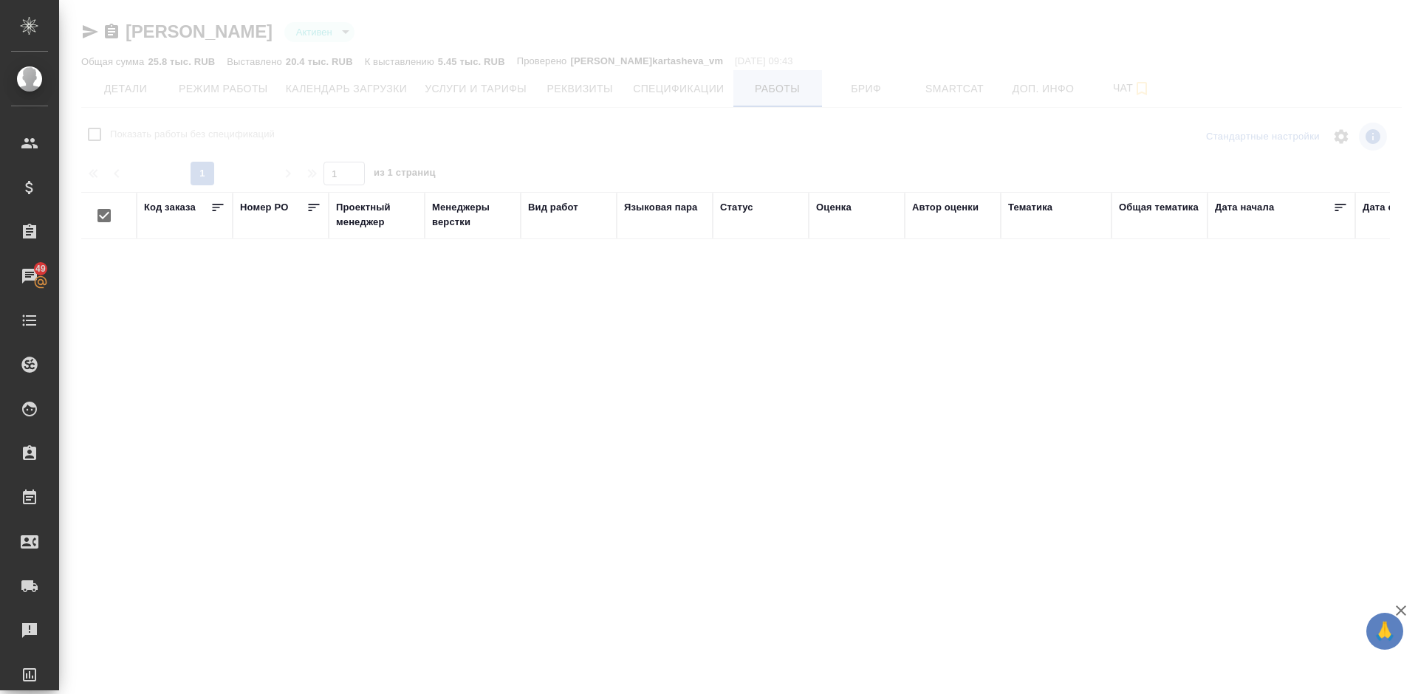
checkbox input "false"
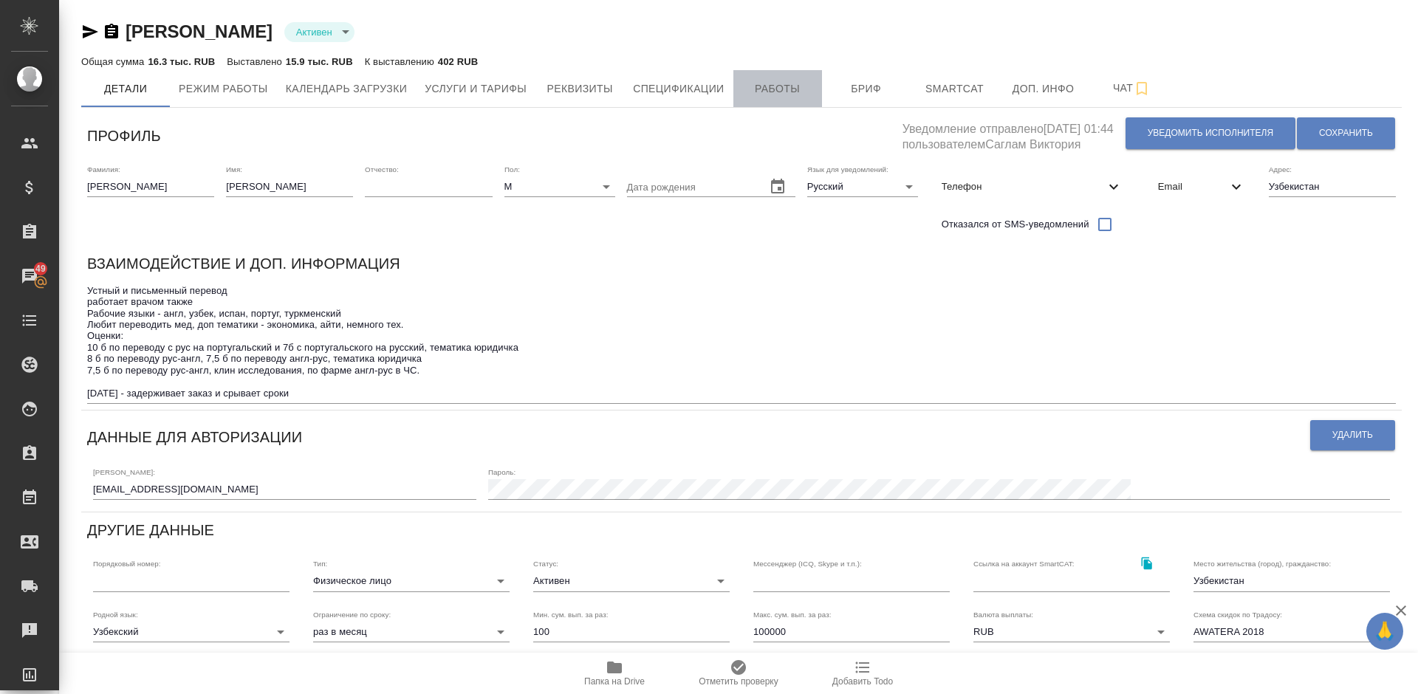
click at [765, 80] on span "Работы" at bounding box center [777, 89] width 71 height 18
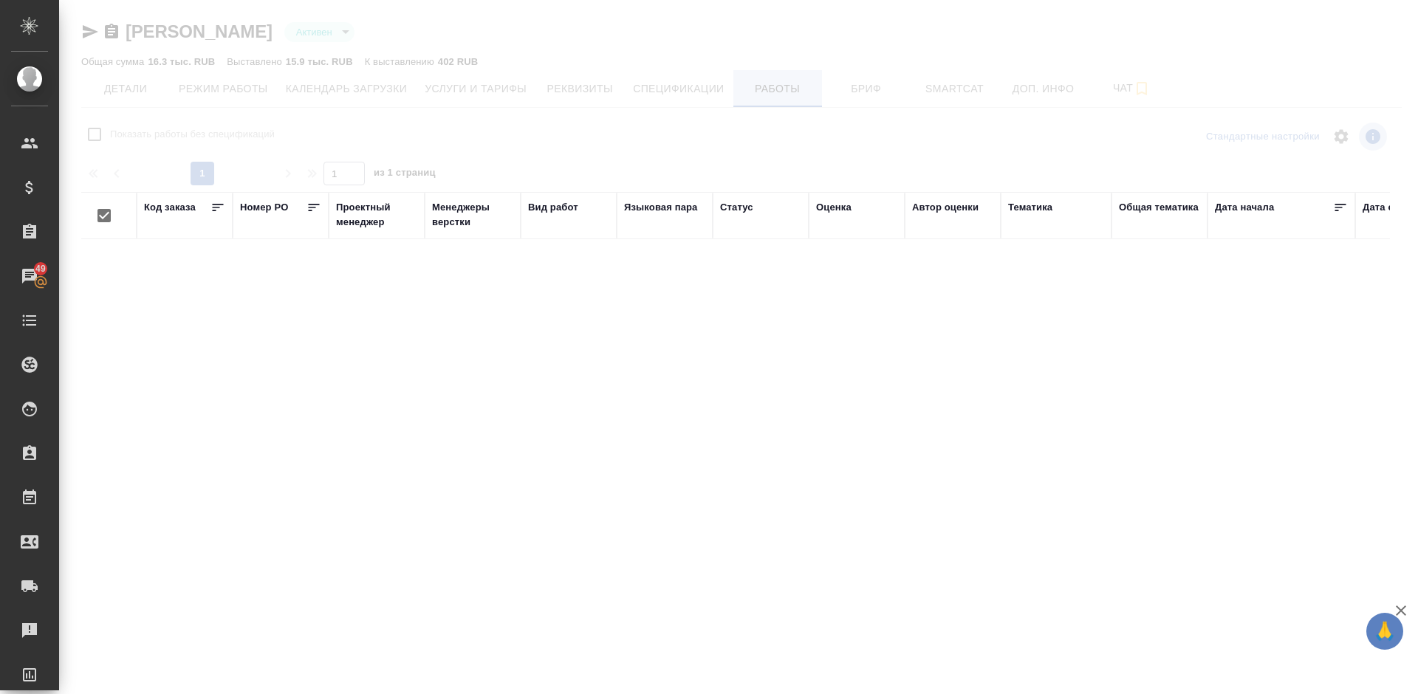
checkbox input "false"
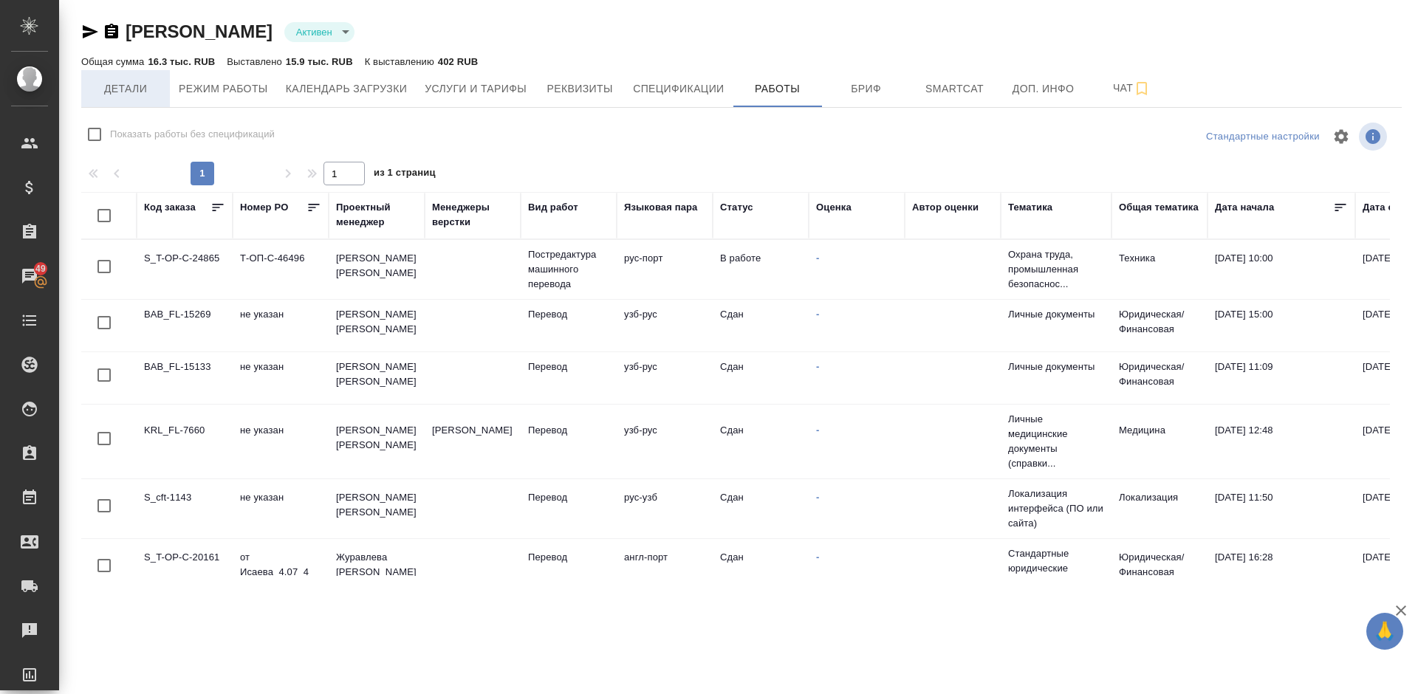
click at [136, 96] on span "Детали" at bounding box center [125, 89] width 71 height 18
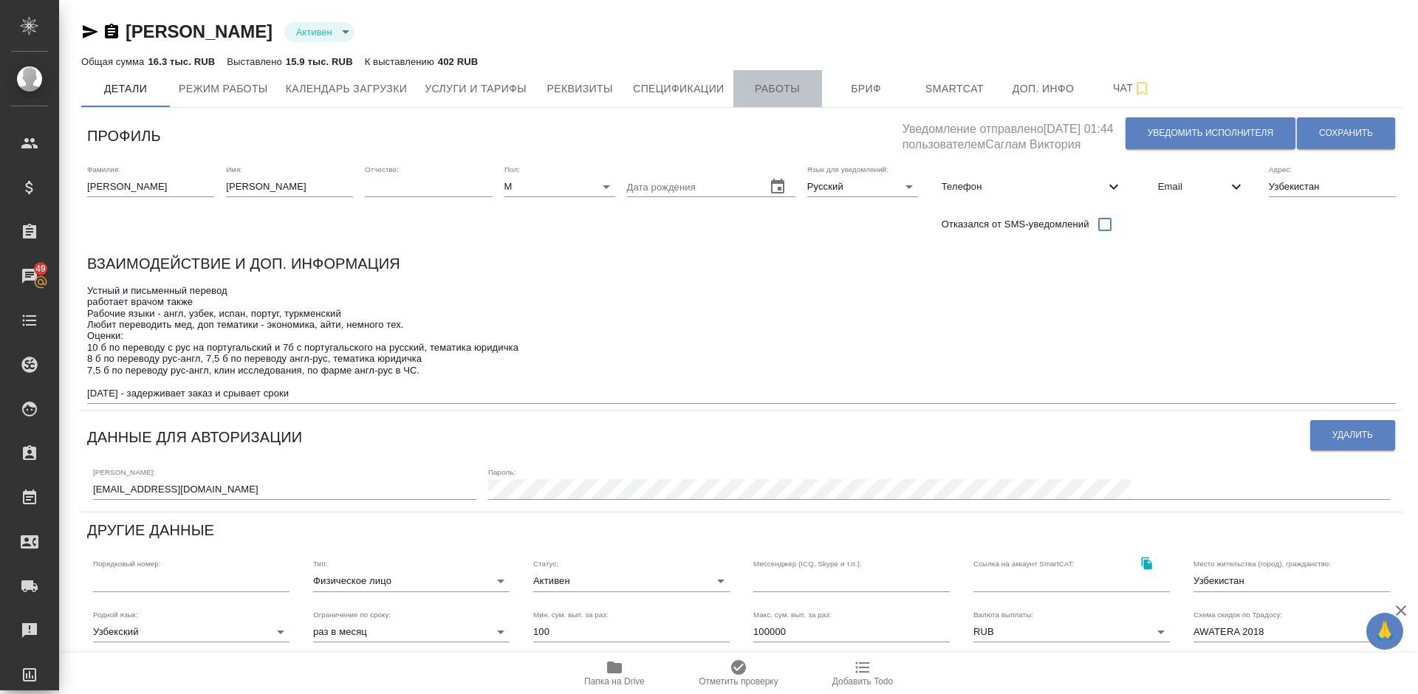
click at [778, 80] on span "Работы" at bounding box center [777, 89] width 71 height 18
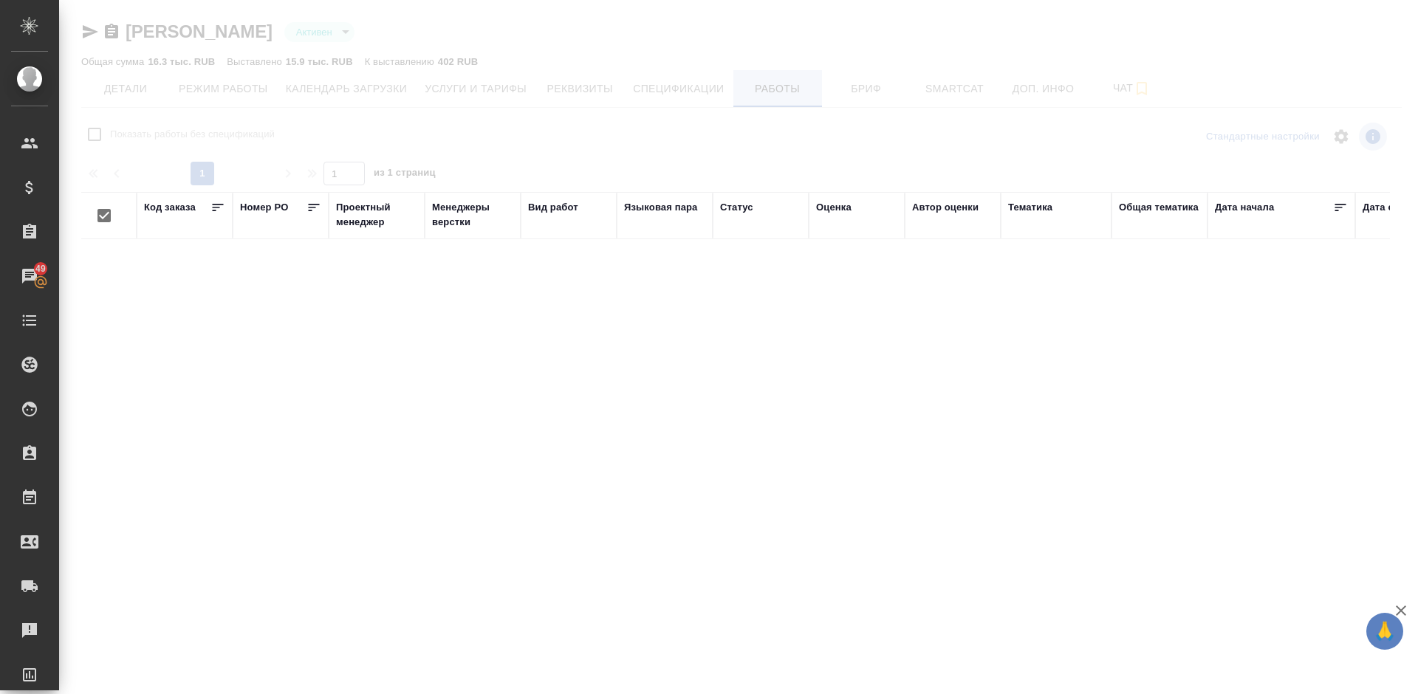
checkbox input "false"
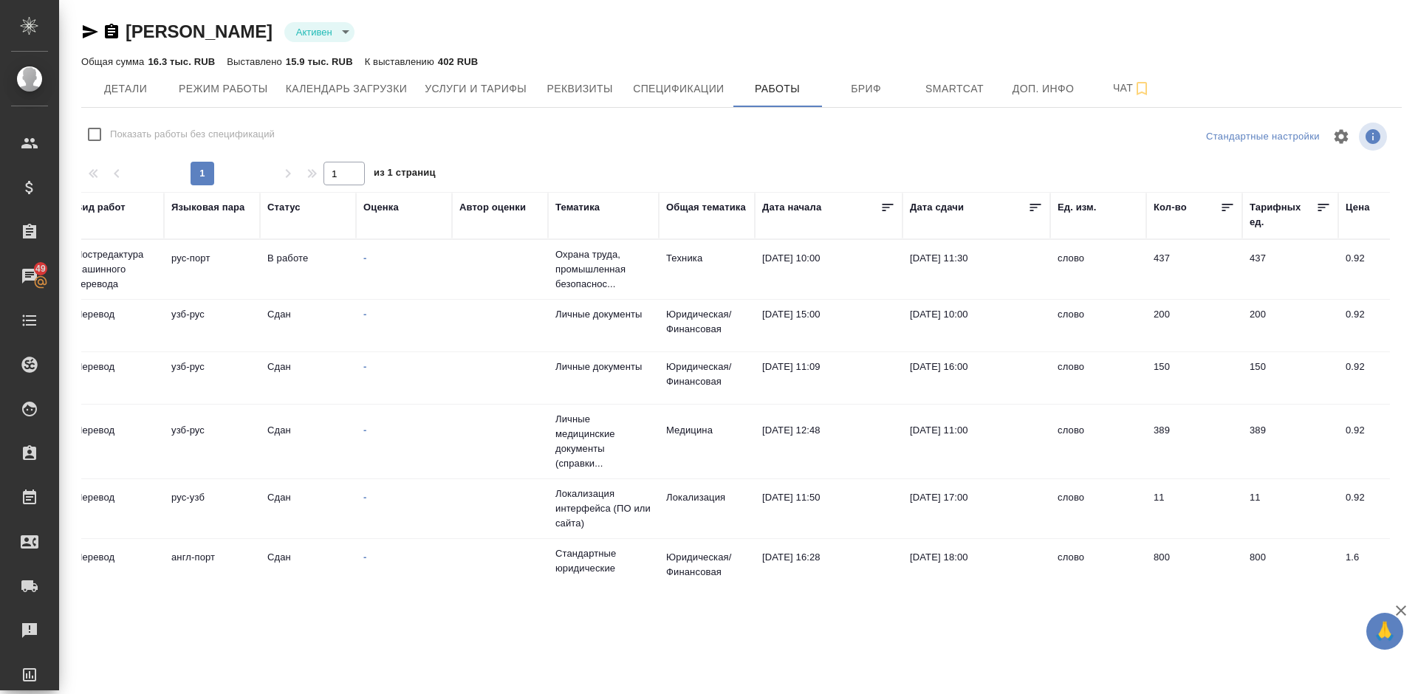
scroll to position [0, 608]
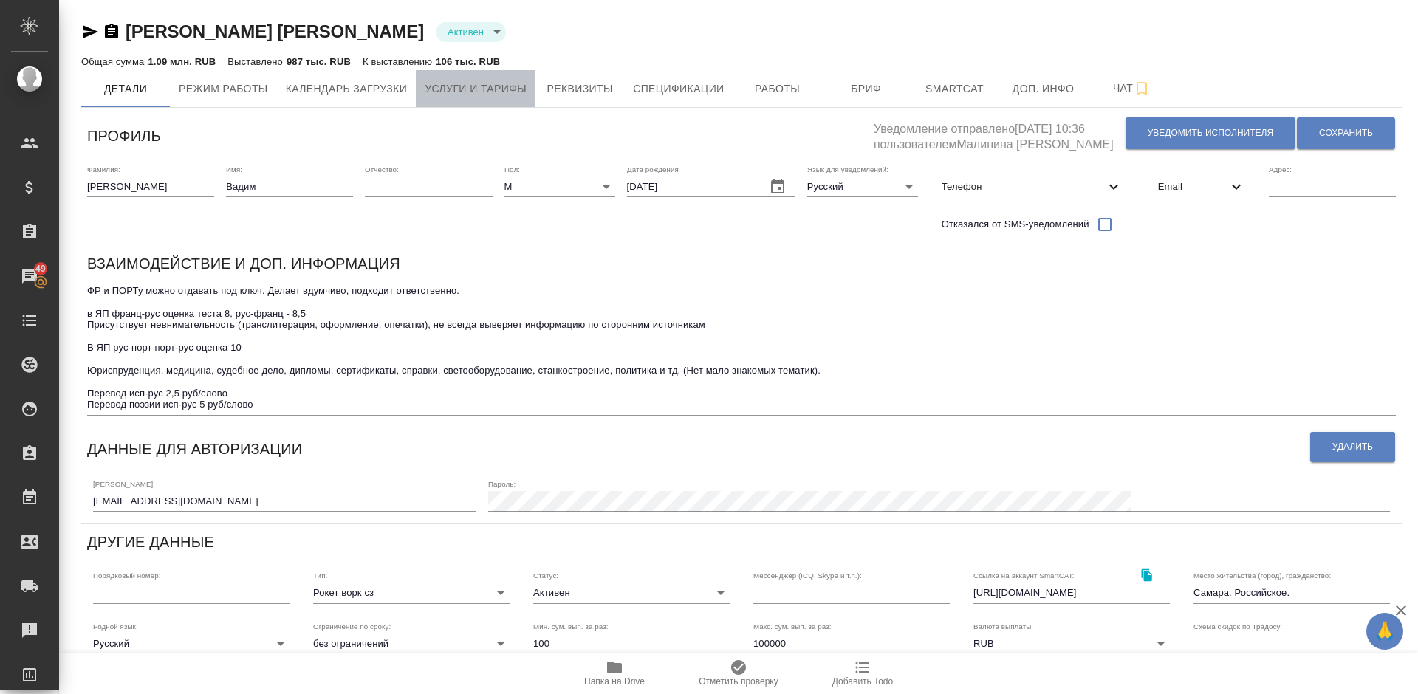
click at [509, 91] on span "Услуги и тарифы" at bounding box center [476, 89] width 102 height 18
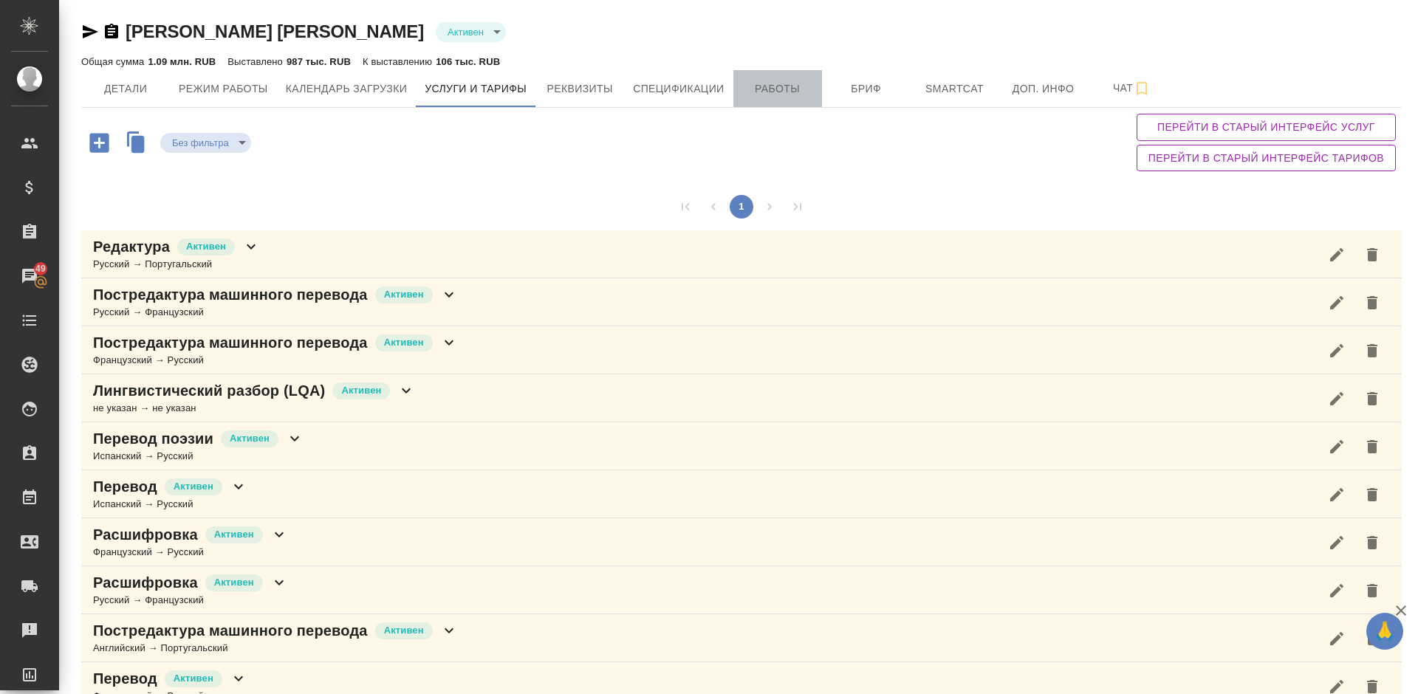
click at [802, 77] on button "Работы" at bounding box center [777, 88] width 89 height 37
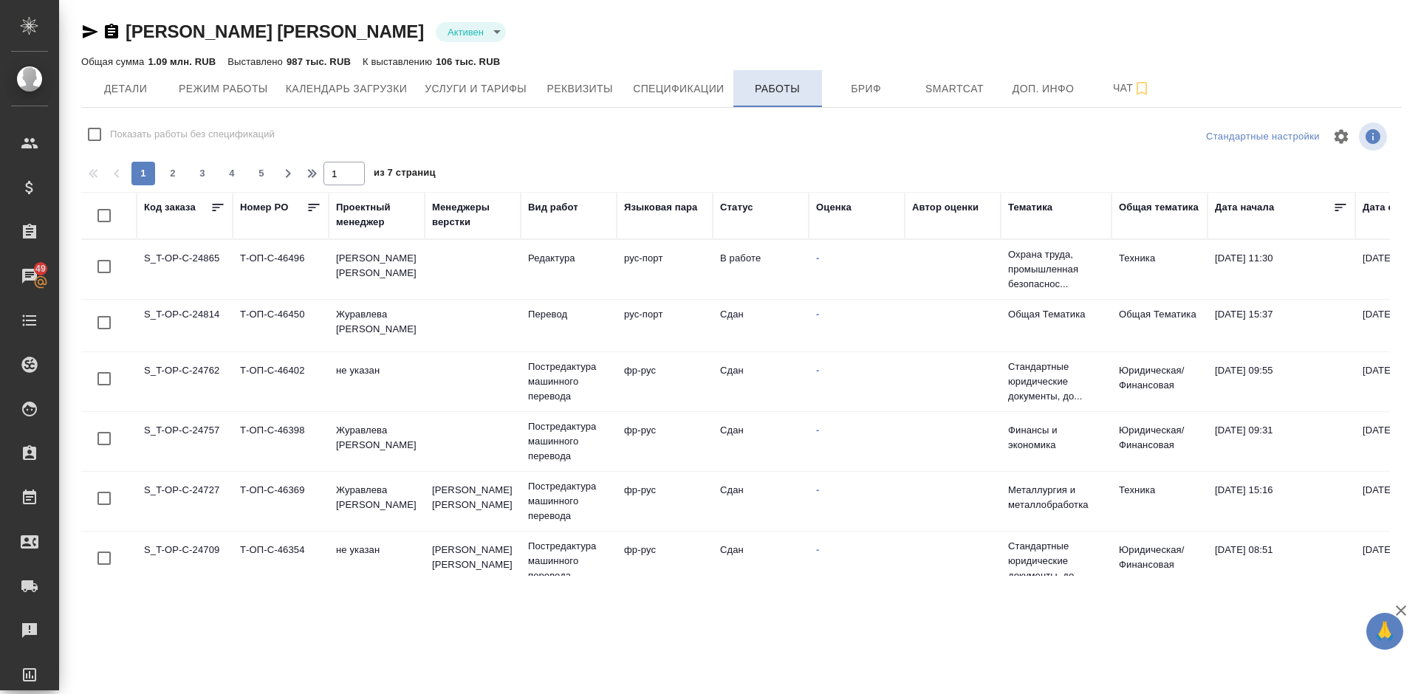
checkbox input "false"
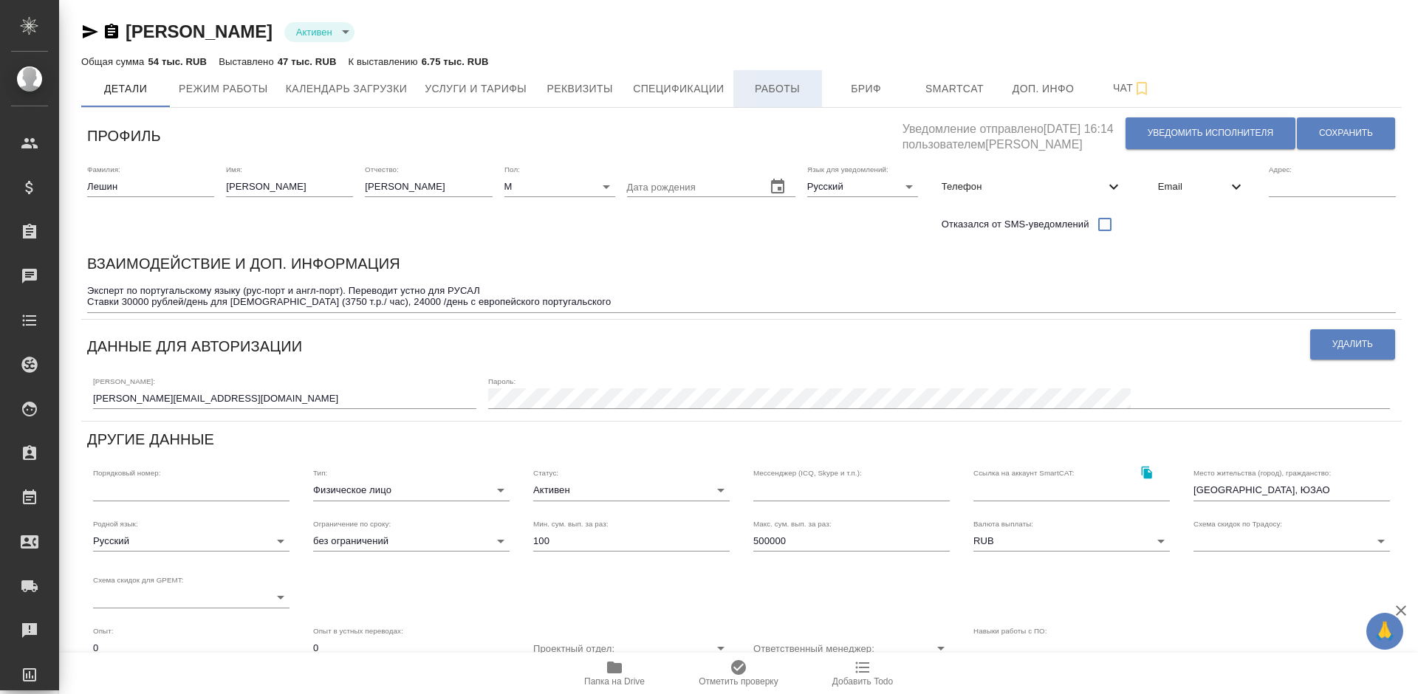
click at [771, 86] on span "Работы" at bounding box center [777, 89] width 71 height 18
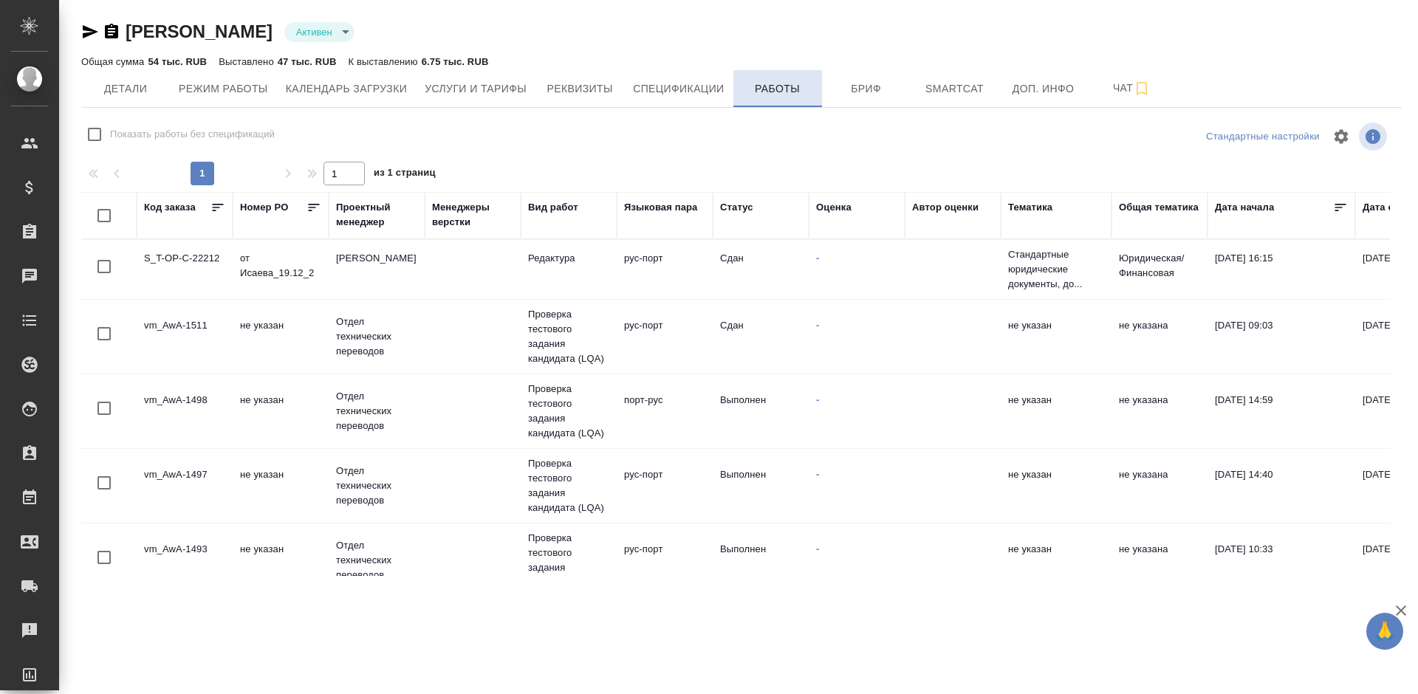
checkbox input "false"
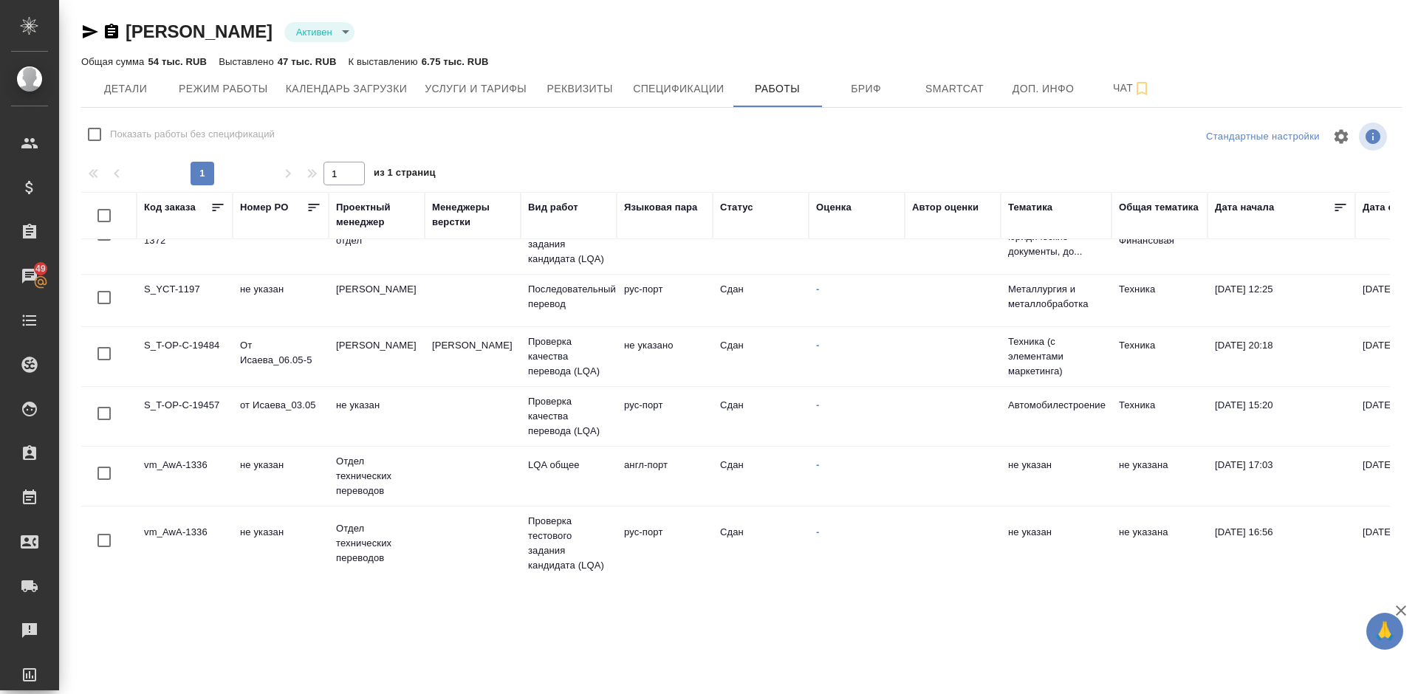
scroll to position [591, 0]
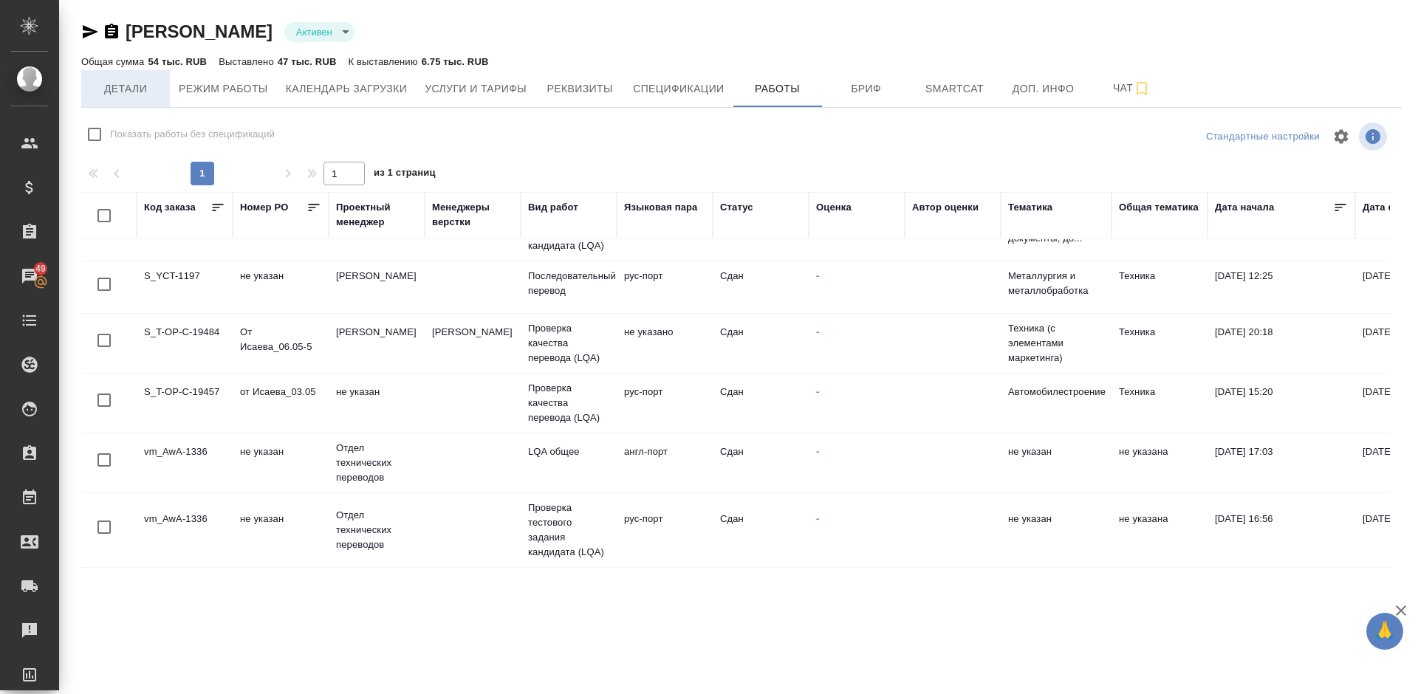
click at [145, 87] on span "Детали" at bounding box center [125, 89] width 71 height 18
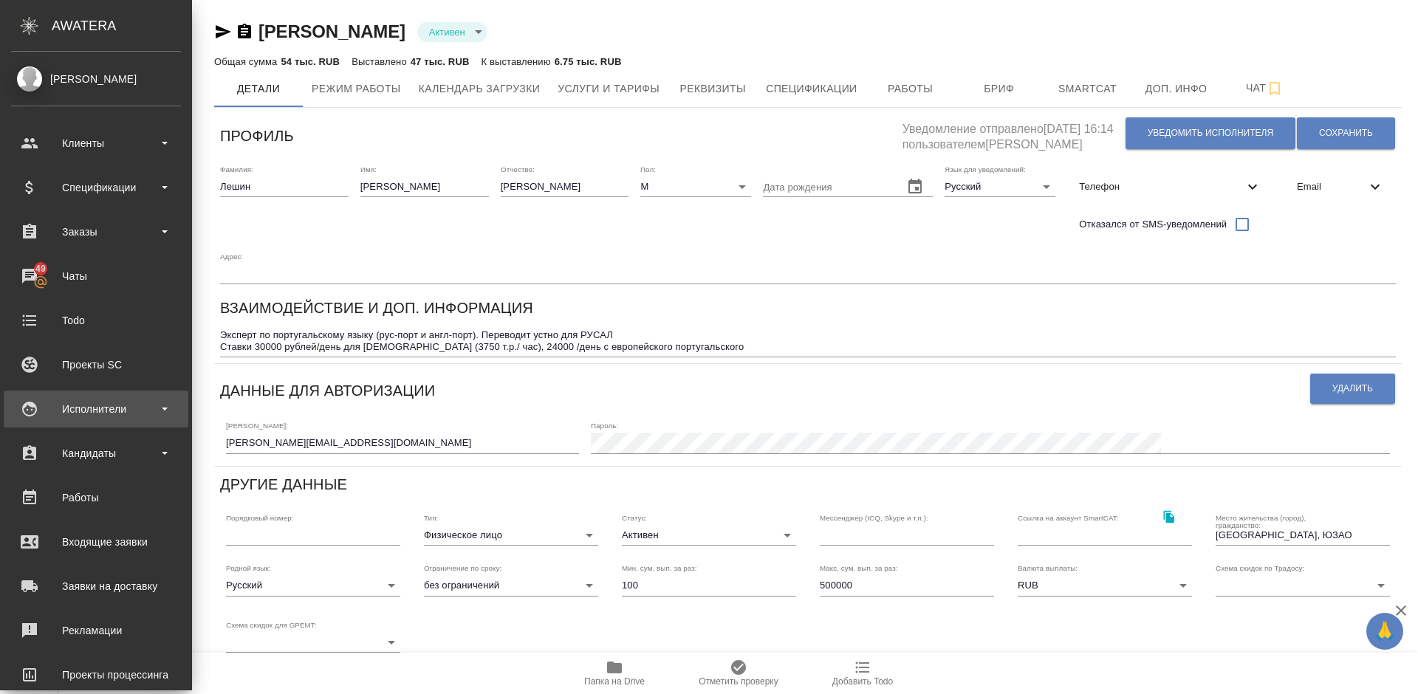
click at [145, 405] on div "Исполнители" at bounding box center [96, 409] width 170 height 22
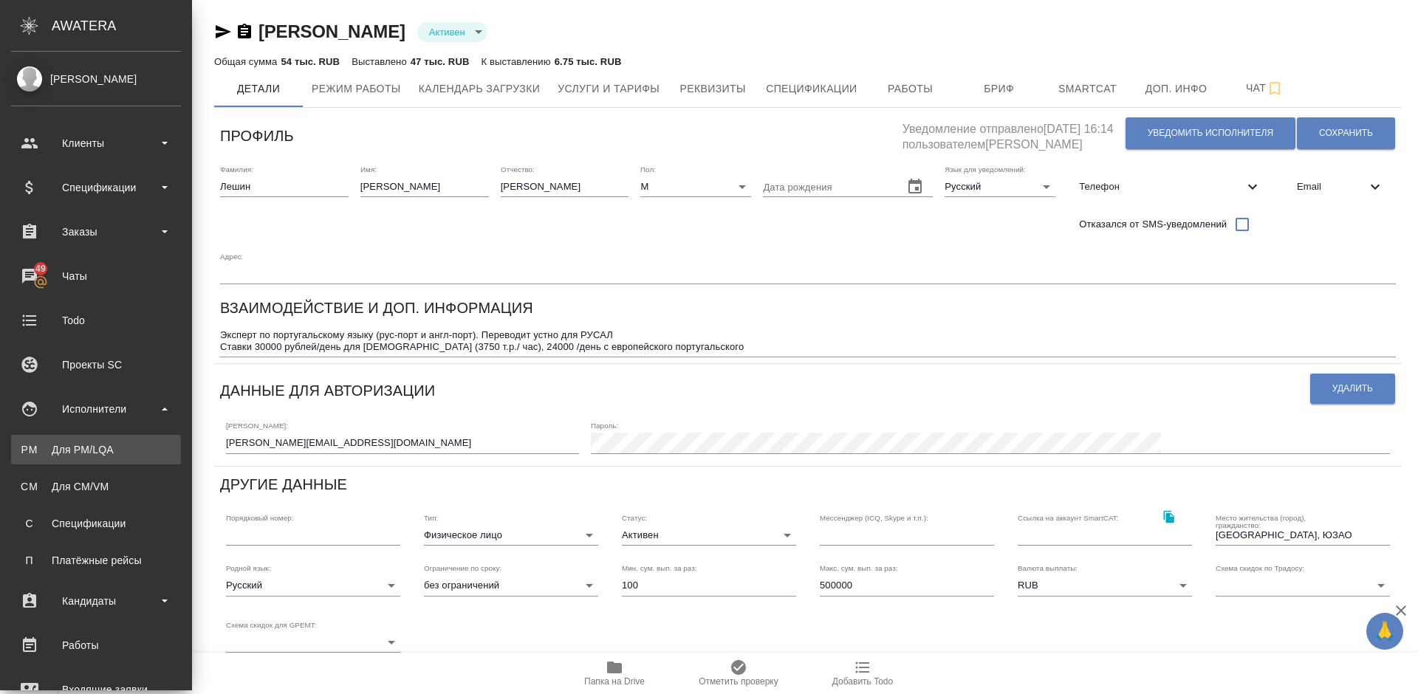
click at [147, 448] on div "Для PM/LQA" at bounding box center [95, 449] width 155 height 15
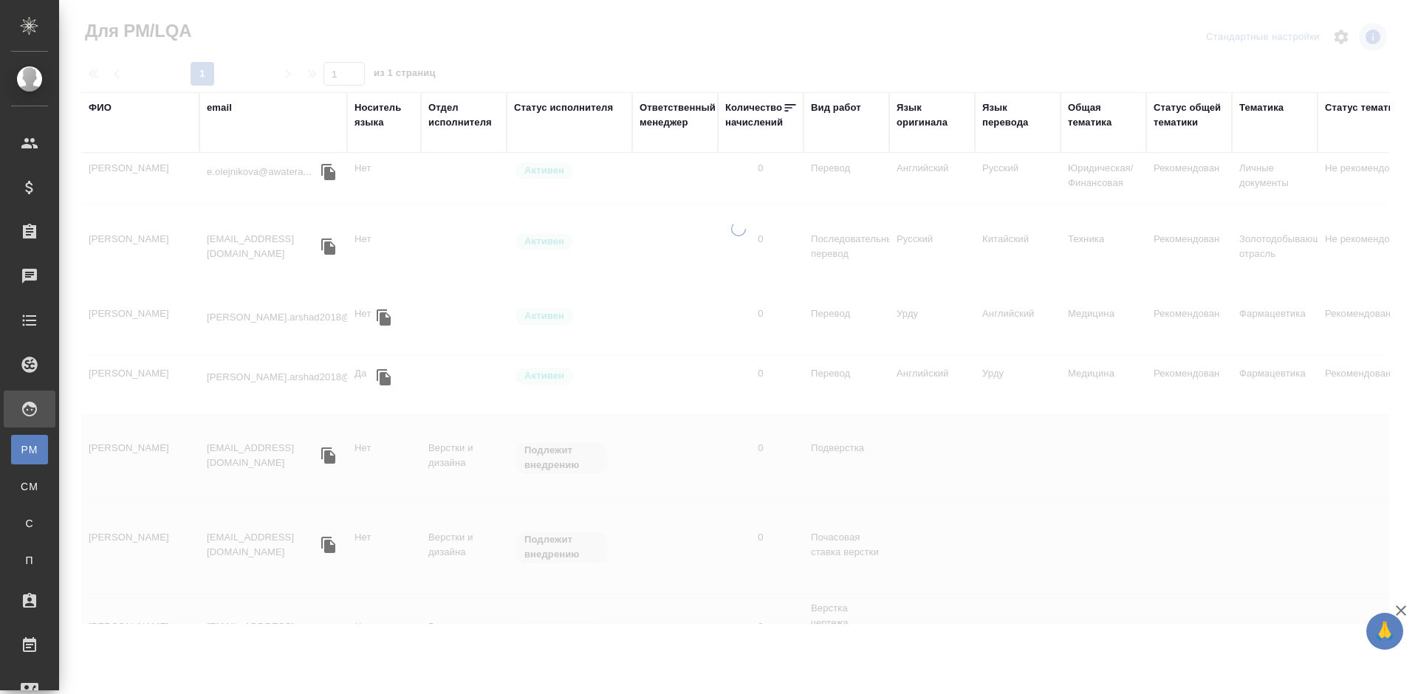
click at [109, 111] on div "ФИО" at bounding box center [100, 107] width 23 height 15
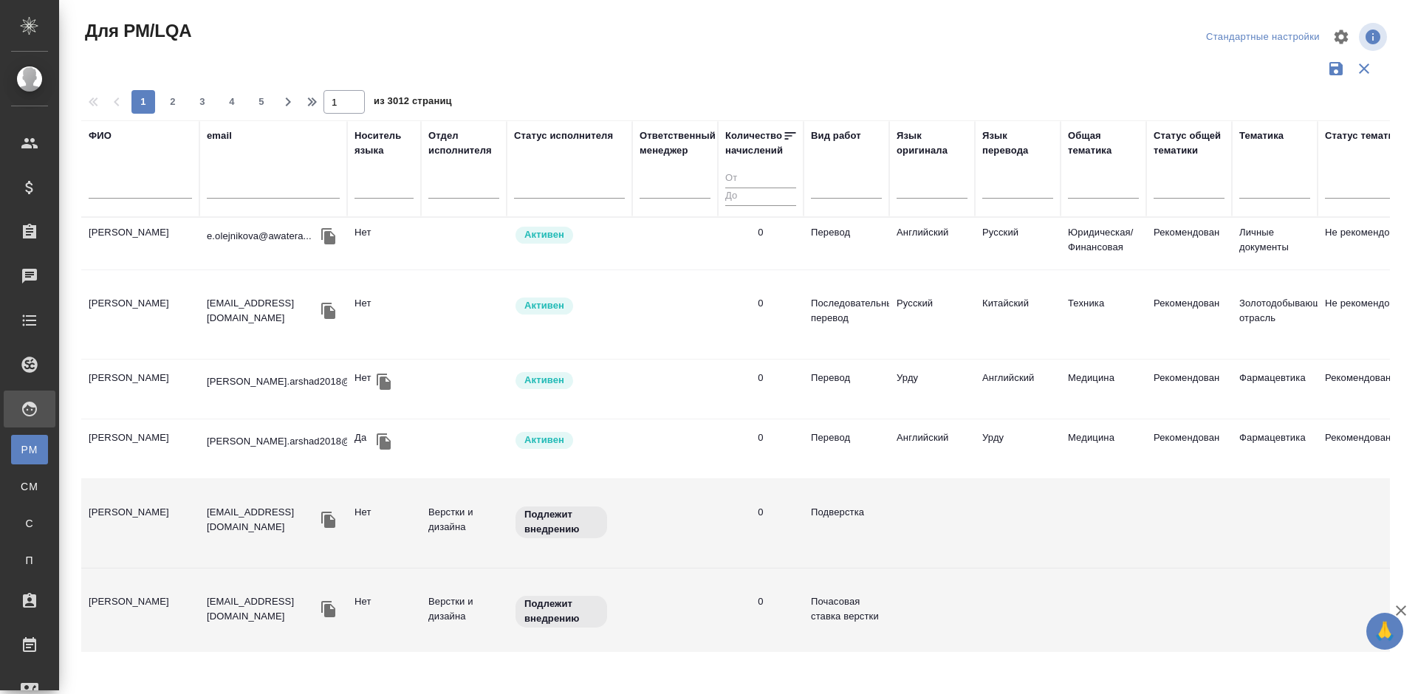
click at [151, 189] on input "text" at bounding box center [140, 189] width 103 height 18
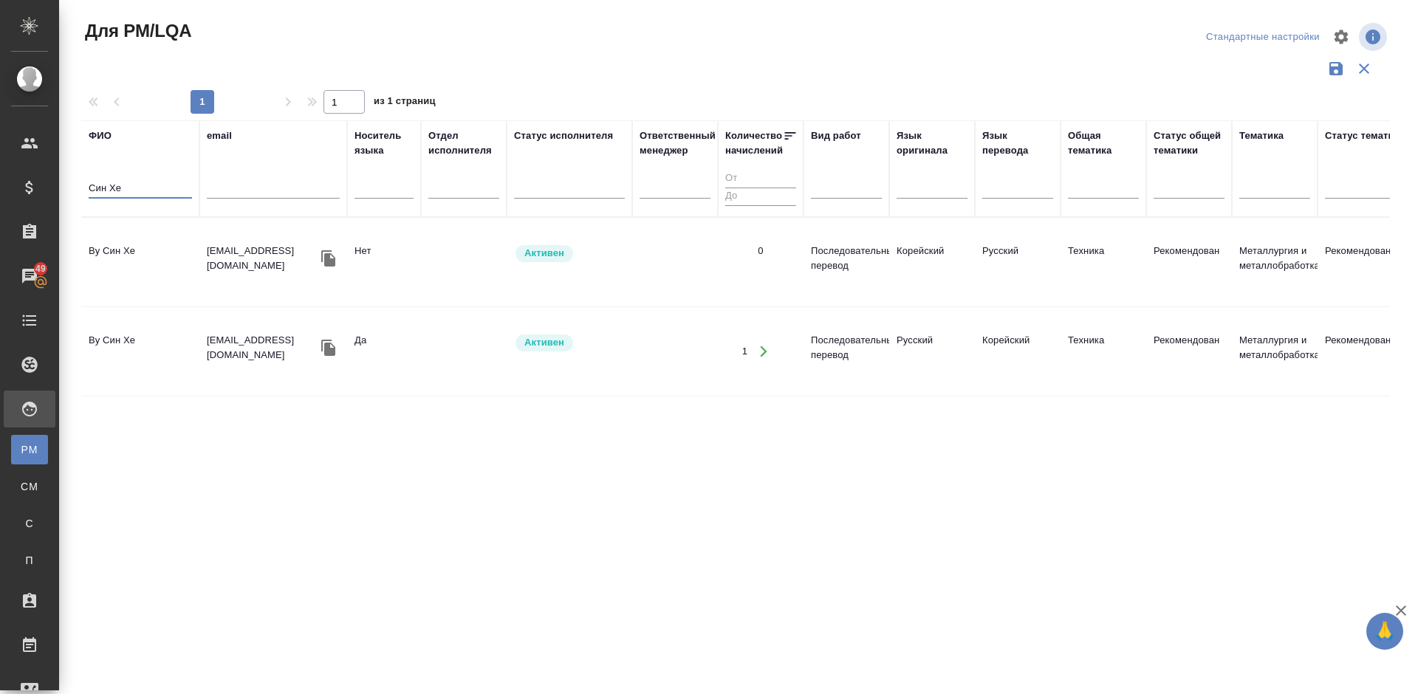
type input "Син Хе"
click at [154, 273] on td "Ву Син Хе" at bounding box center [140, 262] width 118 height 52
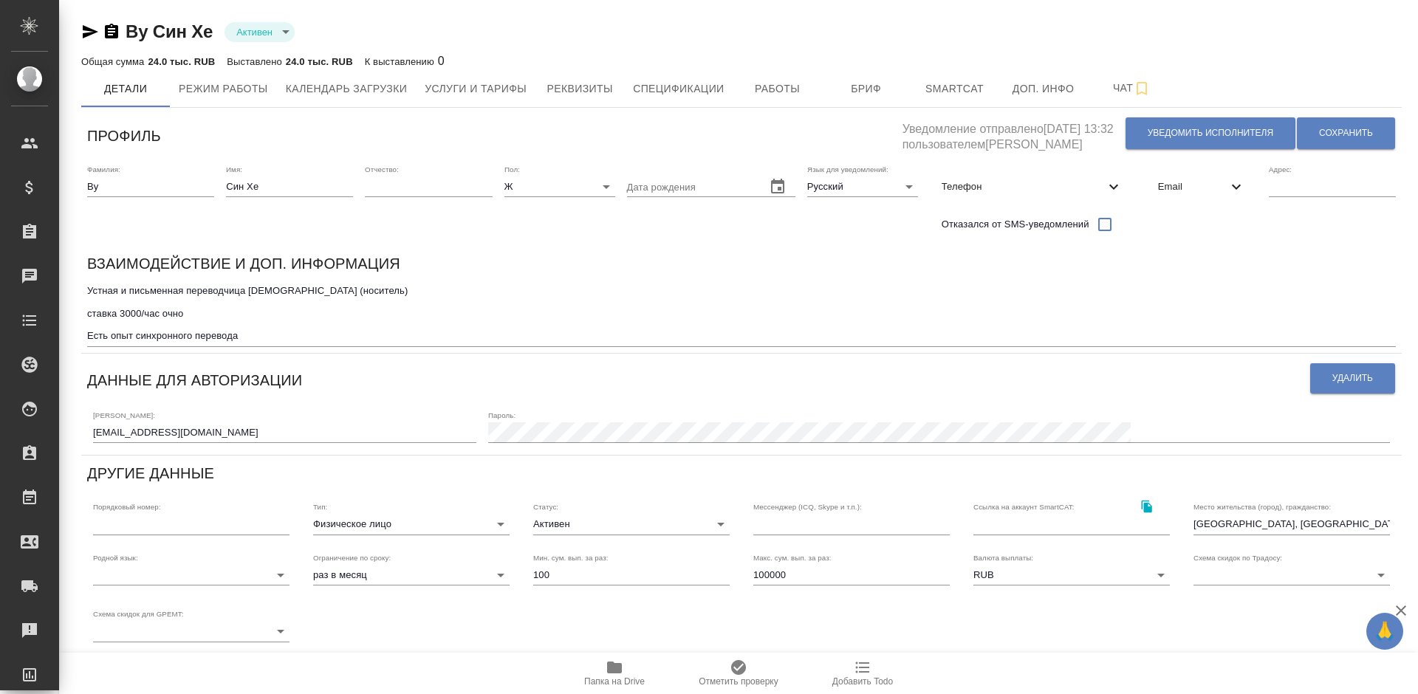
click at [90, 30] on icon "button" at bounding box center [91, 31] width 16 height 13
click at [88, 34] on icon "button" at bounding box center [91, 31] width 16 height 13
